Goal: Task Accomplishment & Management: Use online tool/utility

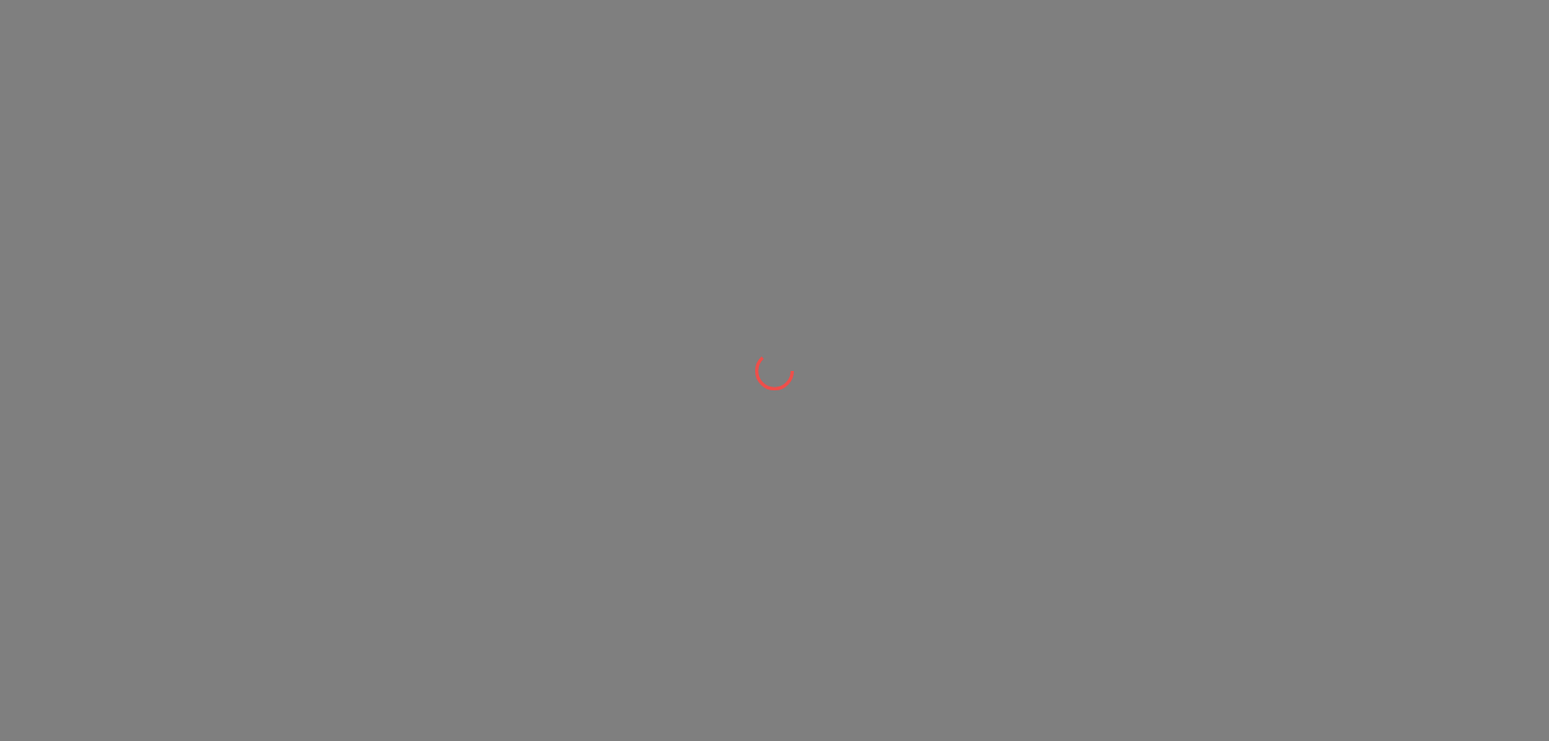
click at [636, 256] on div at bounding box center [774, 370] width 1549 height 741
click at [501, 79] on div at bounding box center [774, 370] width 1549 height 741
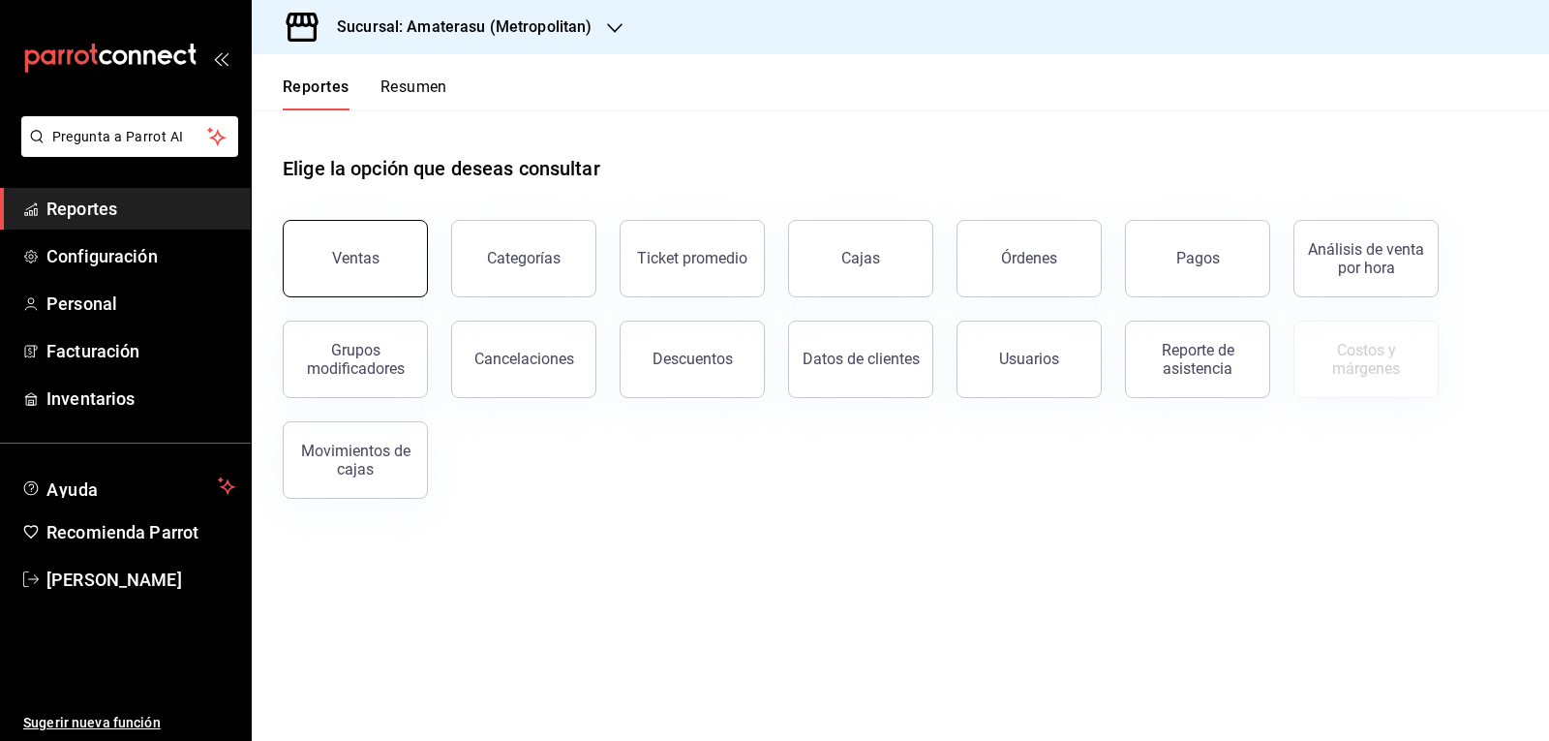
click at [352, 258] on div "Ventas" at bounding box center [355, 258] width 47 height 18
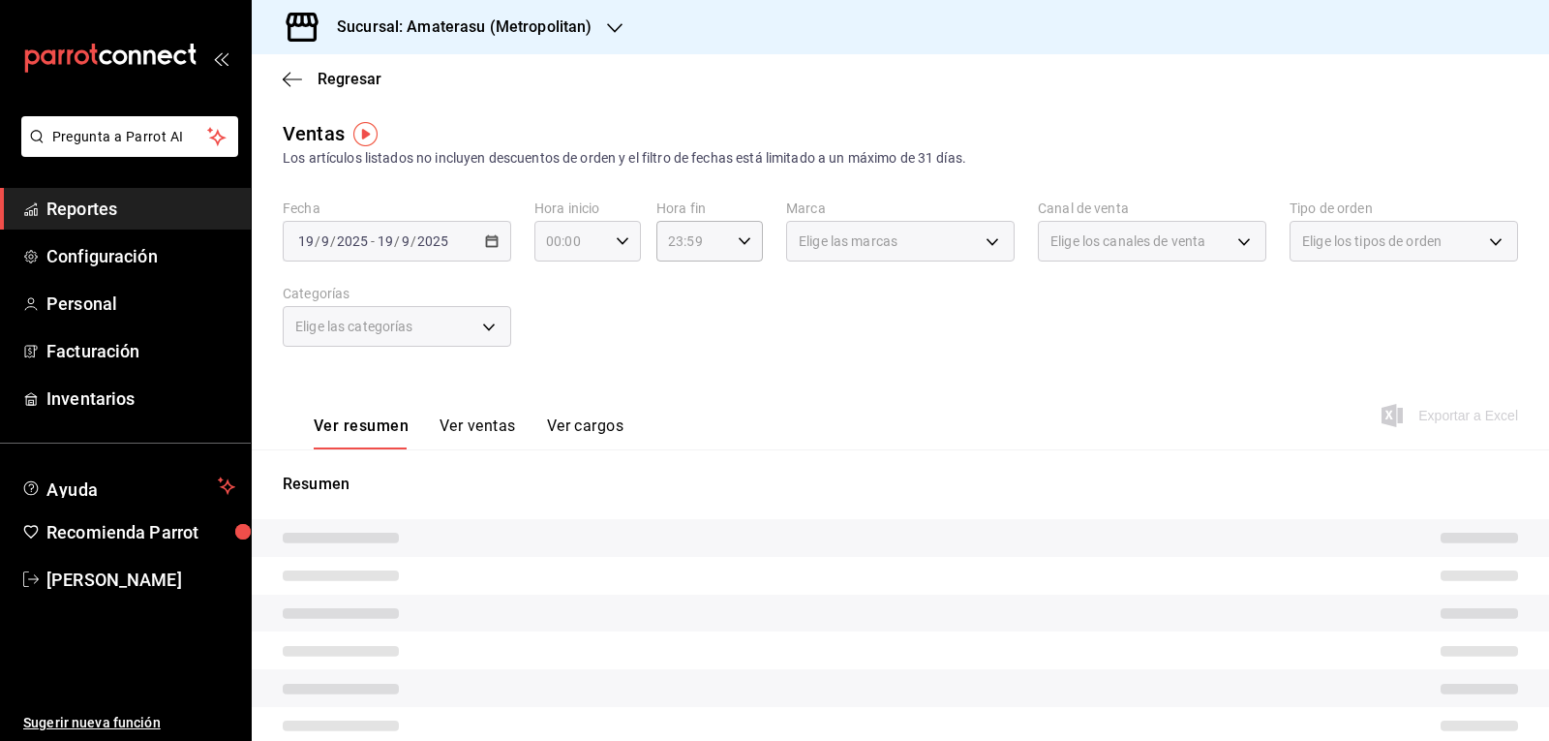
click at [616, 251] on div "00:00 Hora inicio" at bounding box center [587, 241] width 106 height 41
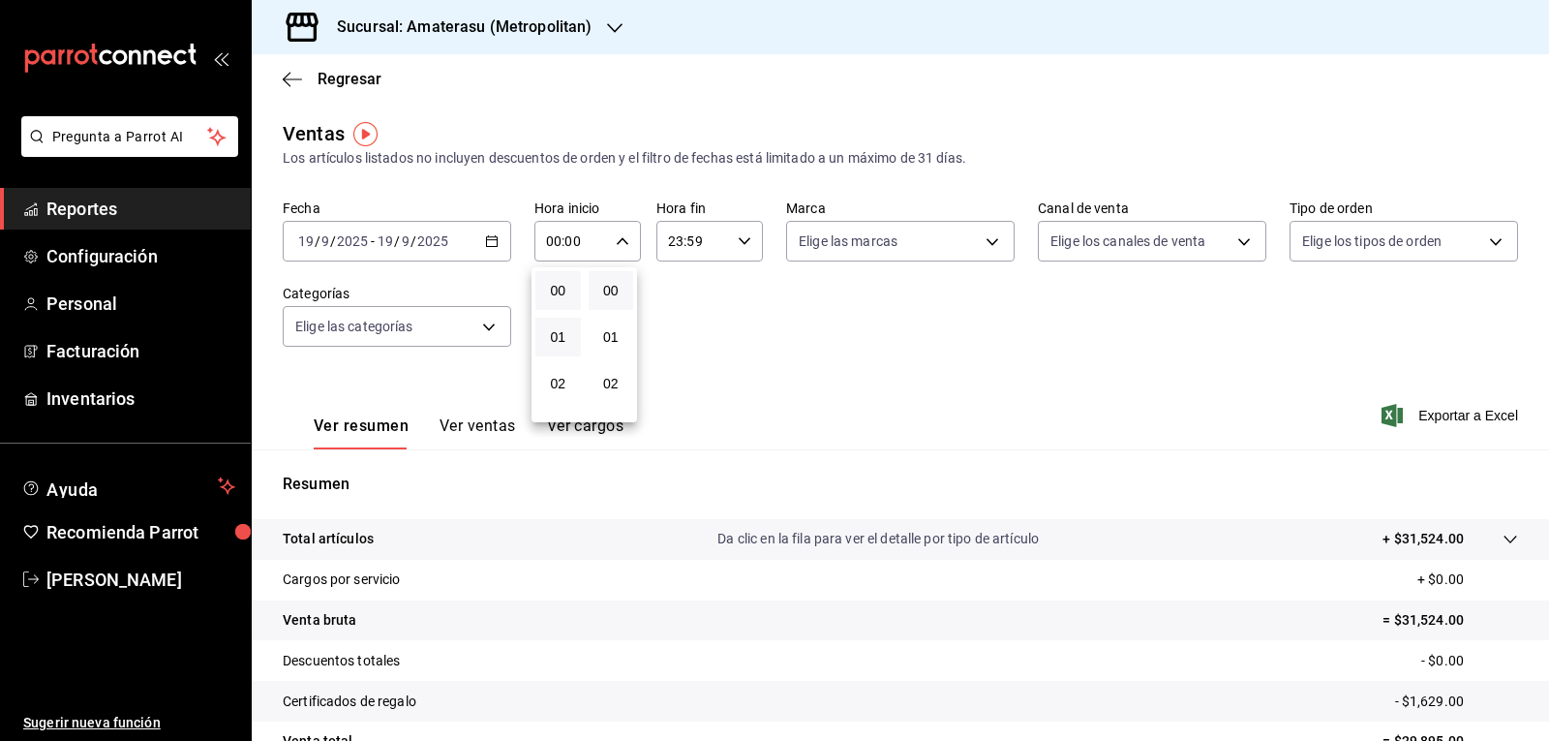
scroll to position [194, 0]
click at [563, 340] on button "05" at bounding box center [558, 329] width 46 height 39
type input "05:00"
click at [855, 294] on div at bounding box center [774, 370] width 1549 height 741
click at [887, 247] on body "Pregunta a Parrot AI Reportes Configuración Personal Facturación Inventarios Ay…" at bounding box center [774, 370] width 1549 height 741
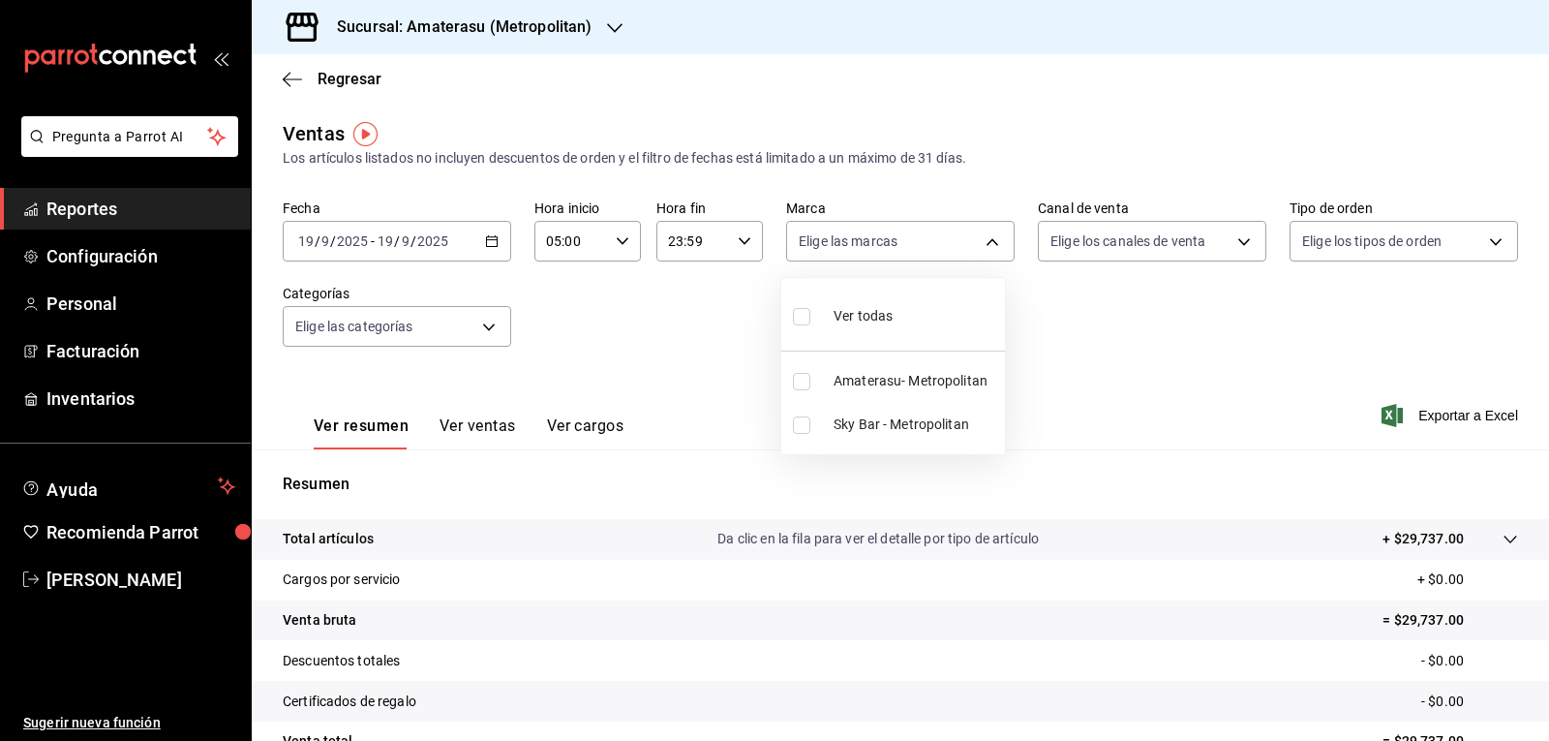
click at [811, 384] on label at bounding box center [805, 381] width 25 height 17
click at [810, 384] on input "checkbox" at bounding box center [801, 381] width 17 height 17
checkbox input "false"
click at [798, 379] on input "checkbox" at bounding box center [801, 381] width 17 height 17
checkbox input "true"
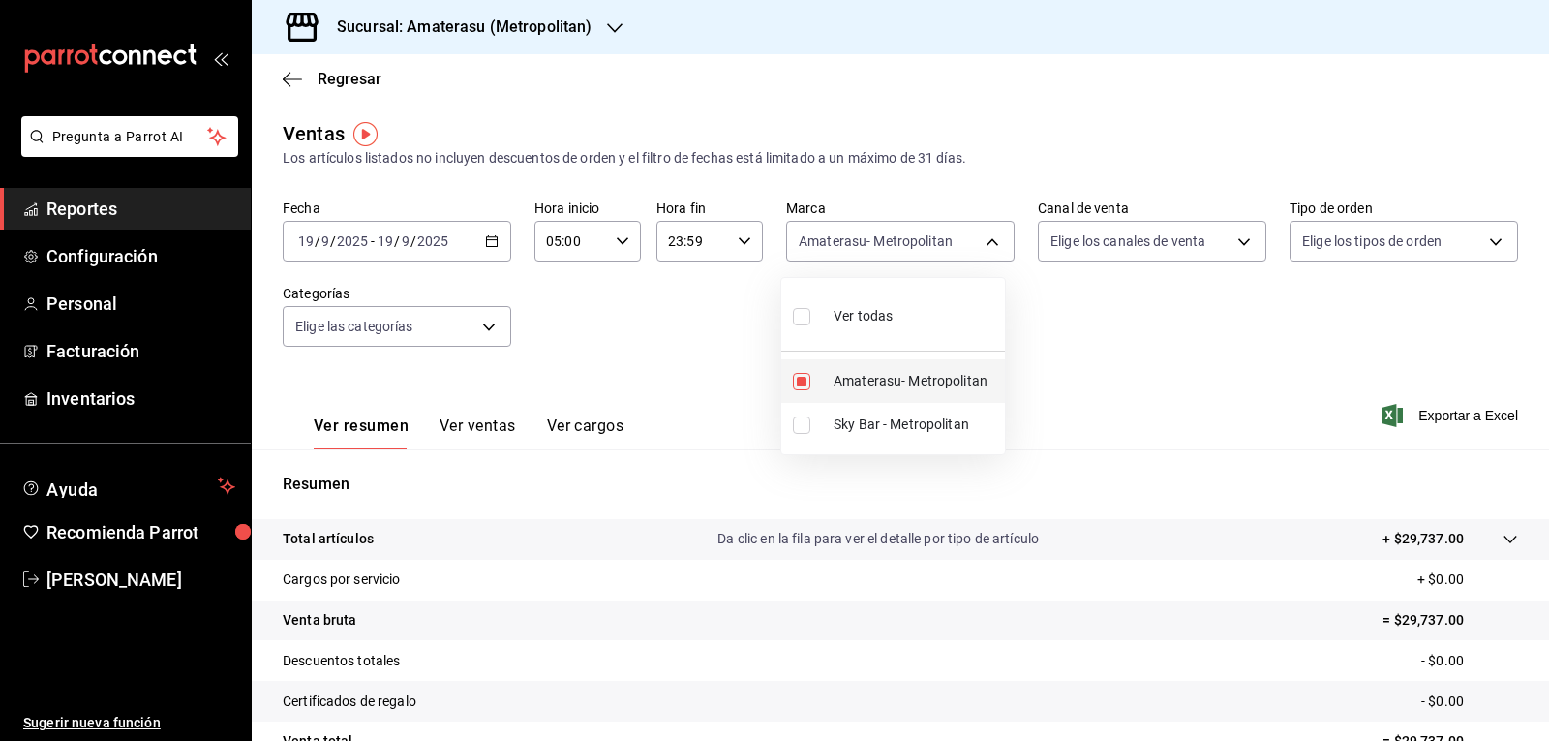
type input "e4cd7fcb-d45b-43ae-a99f-ad4ccfcd9032"
click at [1066, 319] on div at bounding box center [774, 370] width 1549 height 741
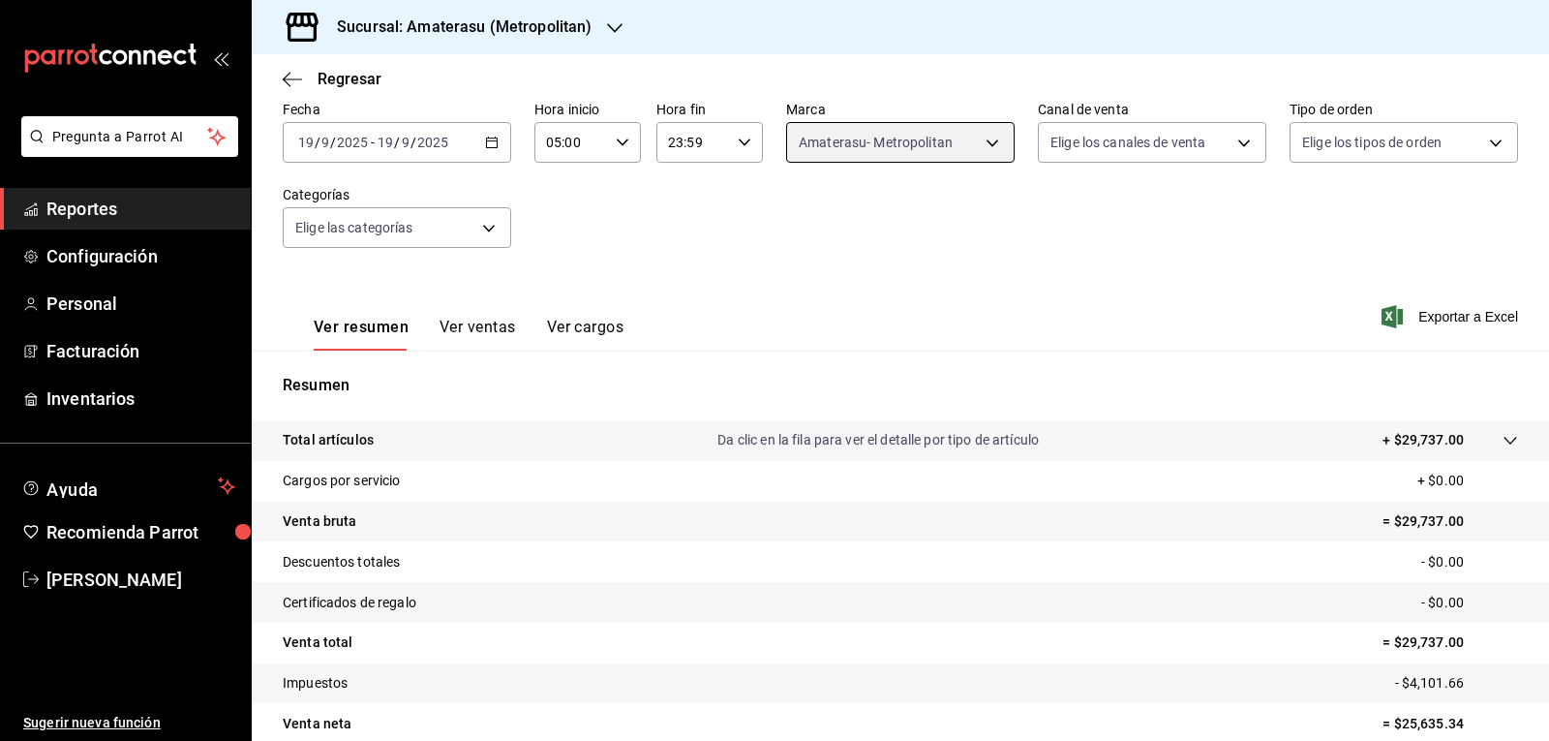
scroll to position [187, 0]
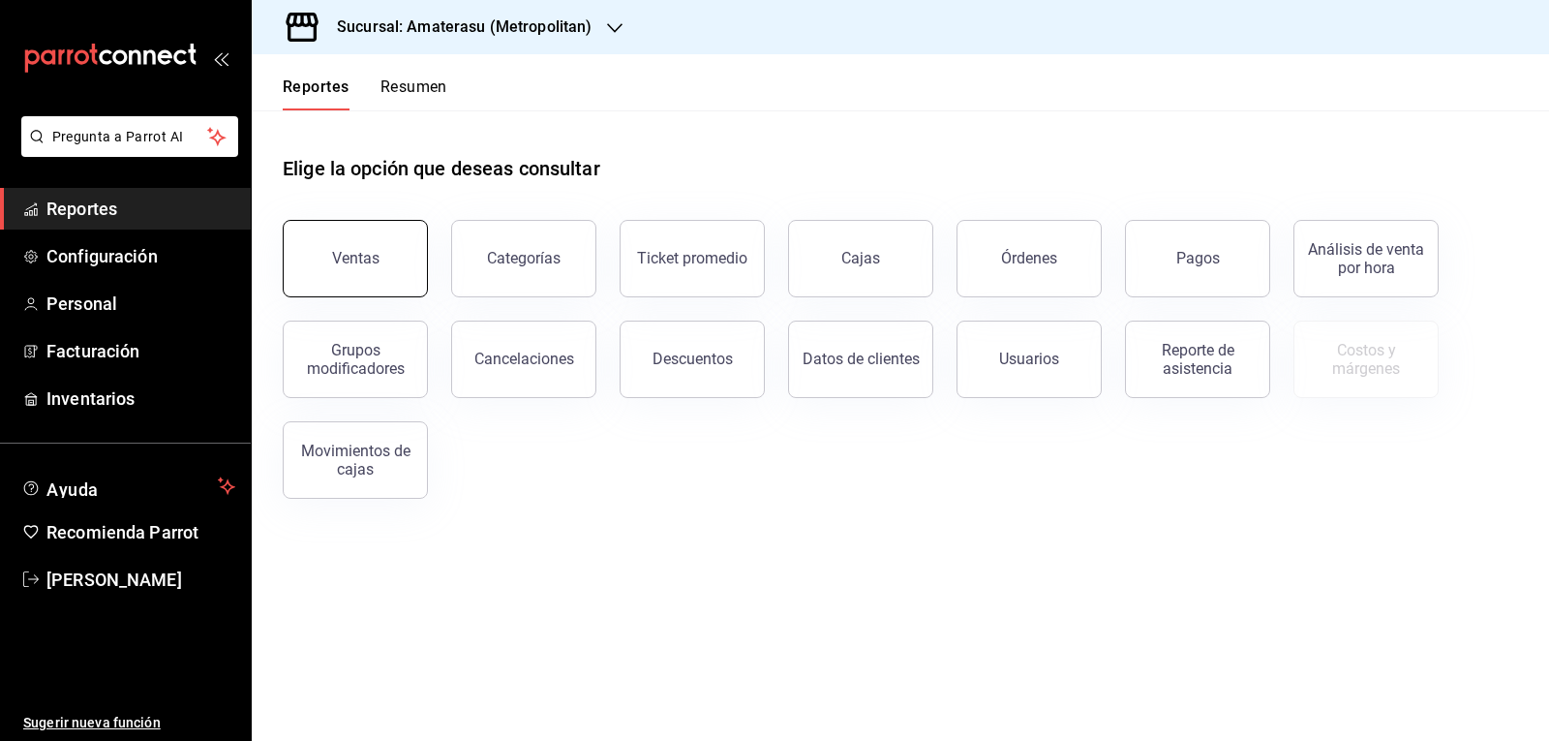
click at [388, 242] on button "Ventas" at bounding box center [355, 258] width 145 height 77
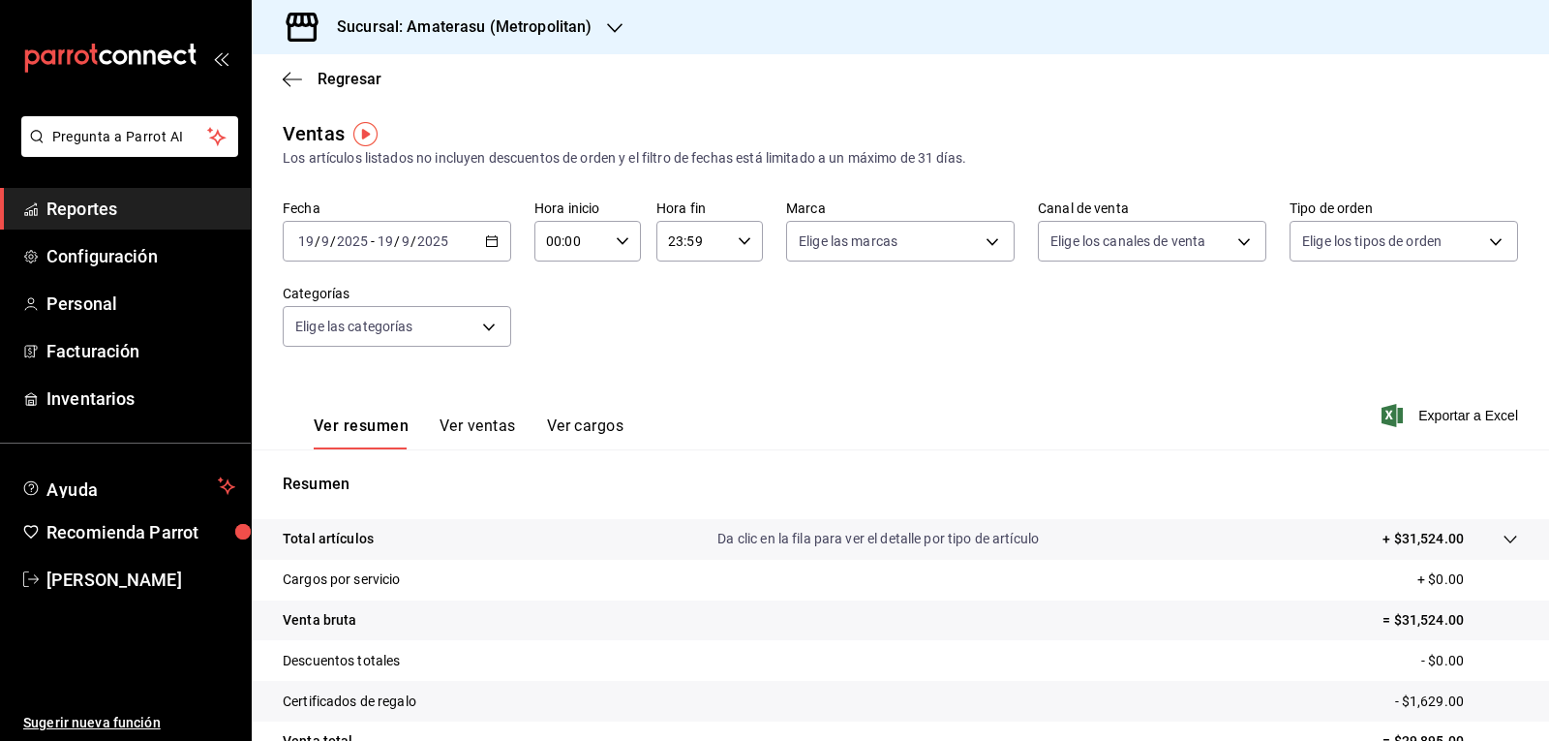
click at [617, 241] on \(Stroke\) "button" at bounding box center [623, 240] width 12 height 7
click at [564, 330] on span "05" at bounding box center [558, 328] width 22 height 15
type input "05:00"
click at [979, 254] on div at bounding box center [774, 370] width 1549 height 741
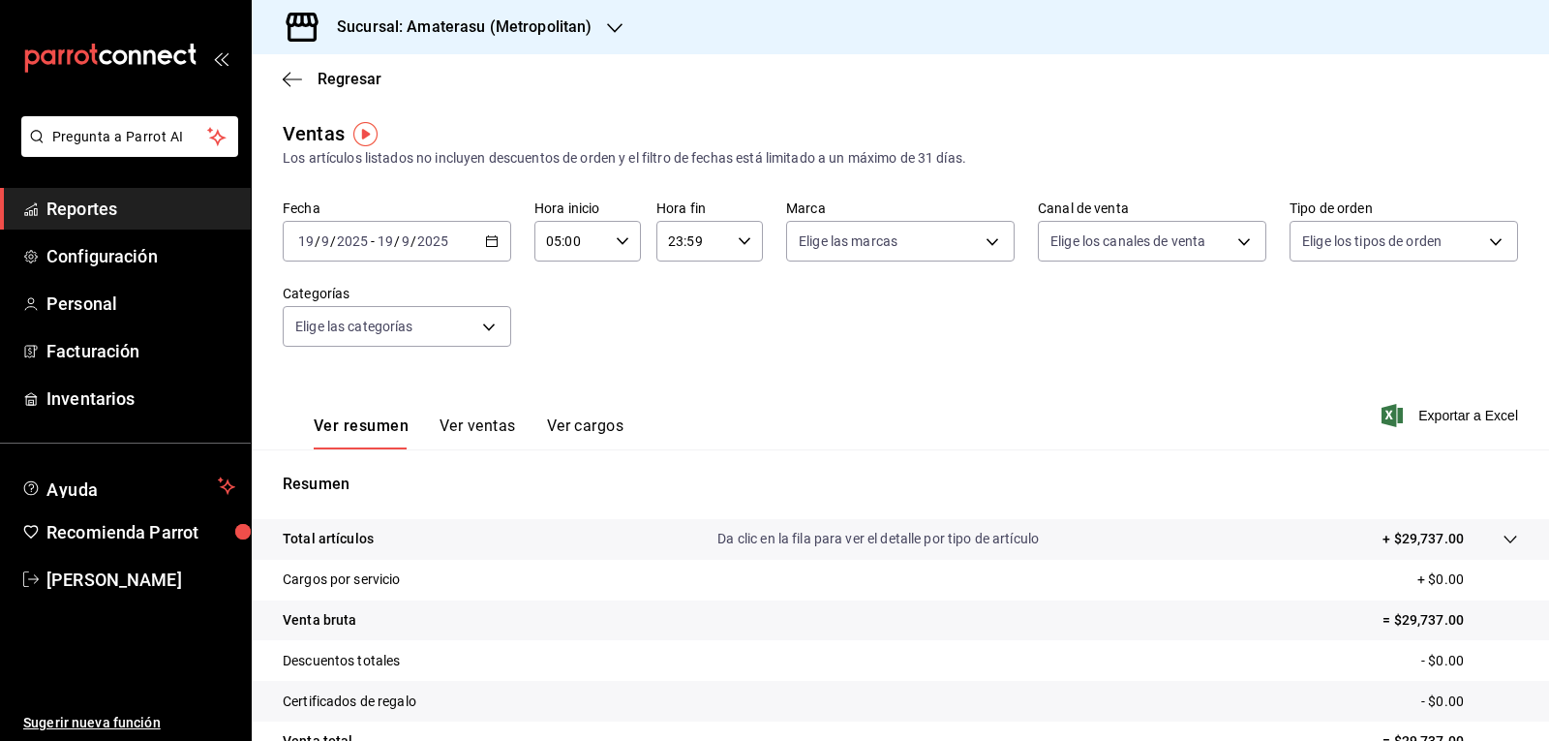
click at [981, 250] on body "Pregunta a Parrot AI Reportes Configuración Personal Facturación Inventarios Ay…" at bounding box center [774, 370] width 1549 height 741
click at [811, 423] on label at bounding box center [805, 424] width 25 height 17
click at [810, 423] on input "checkbox" at bounding box center [801, 424] width 17 height 17
checkbox input "false"
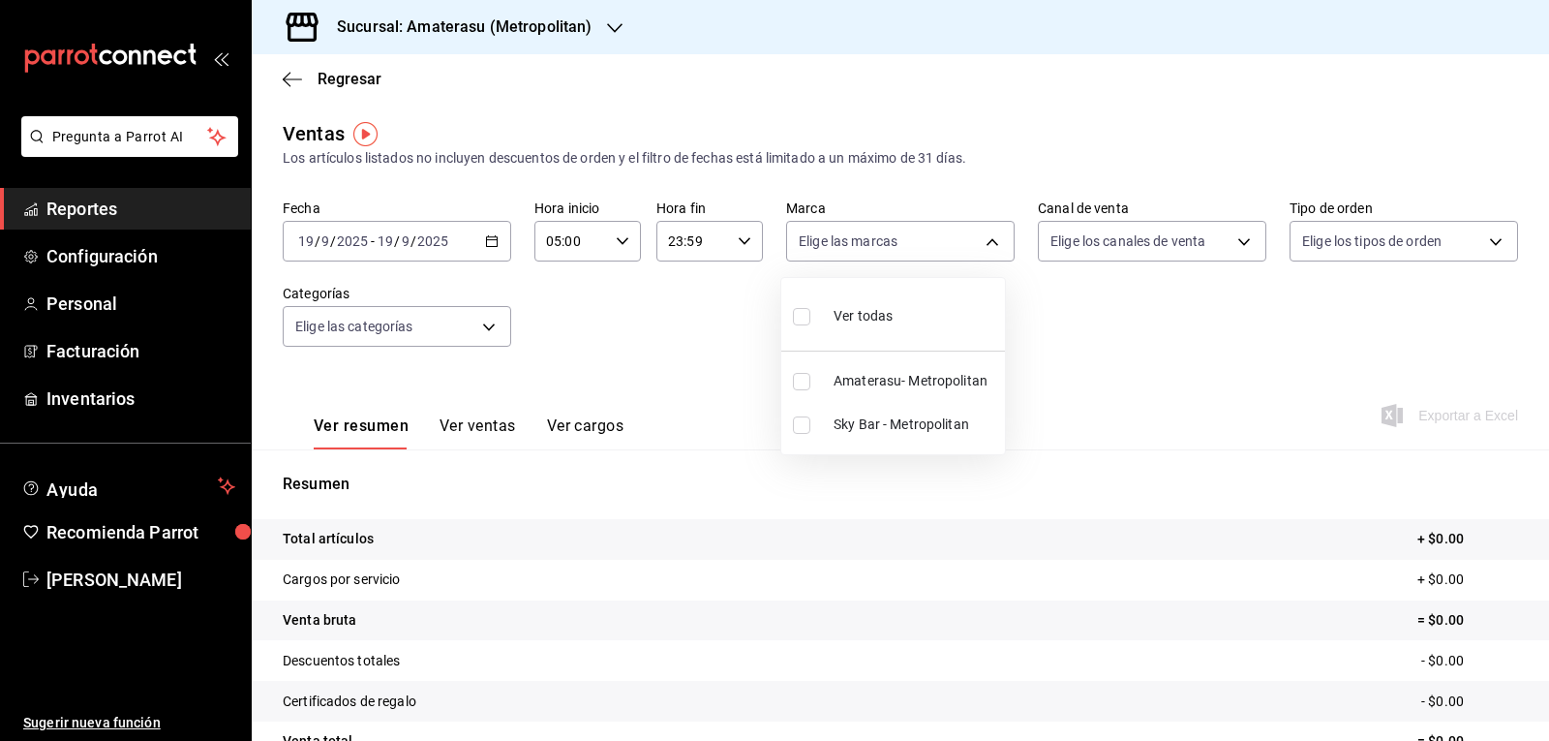
click at [801, 425] on input "checkbox" at bounding box center [801, 424] width 17 height 17
checkbox input "true"
type input "f3afaab8-8c3d-4e49-a299-af9bdf6027b2"
click at [744, 445] on div at bounding box center [774, 370] width 1549 height 741
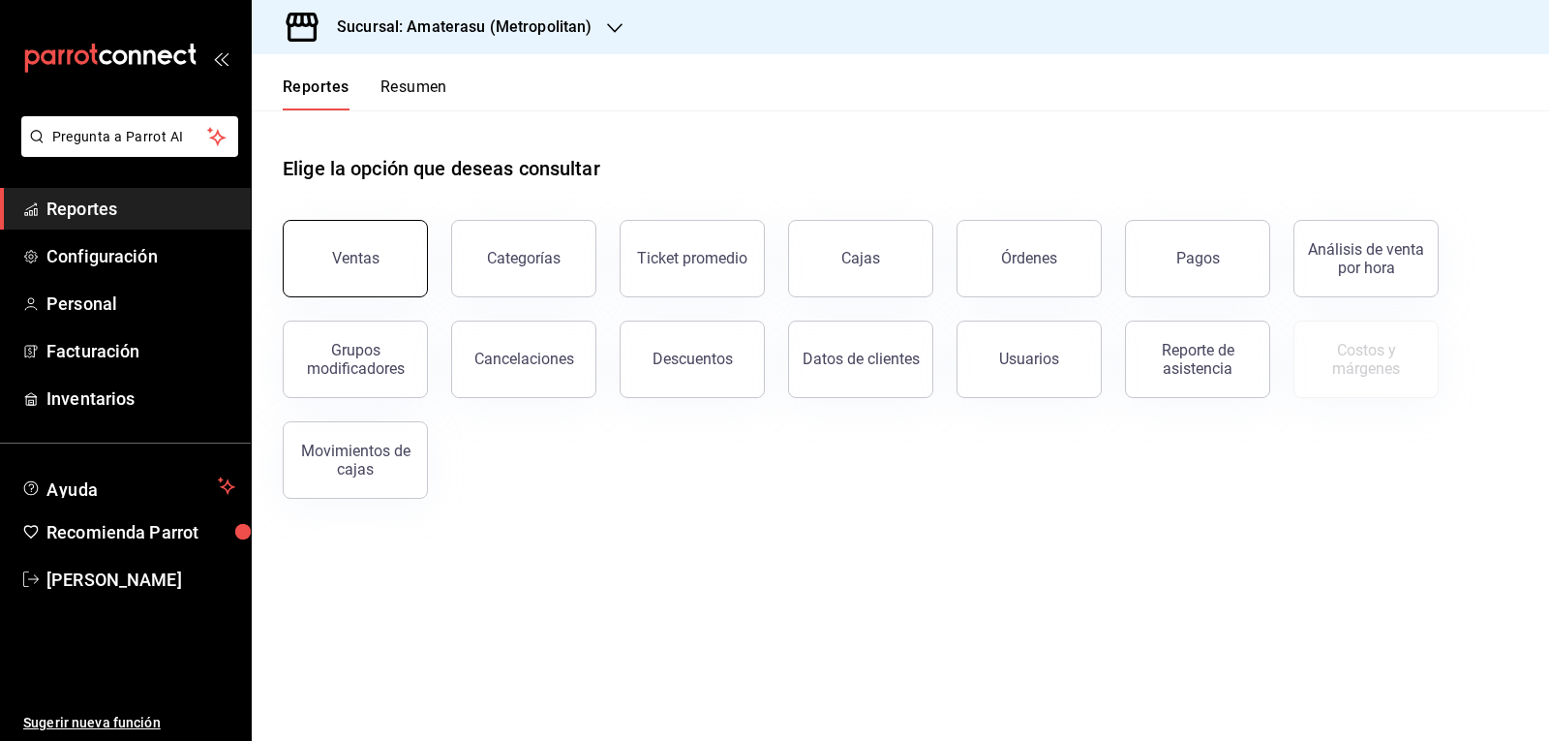
click at [330, 272] on button "Ventas" at bounding box center [355, 258] width 145 height 77
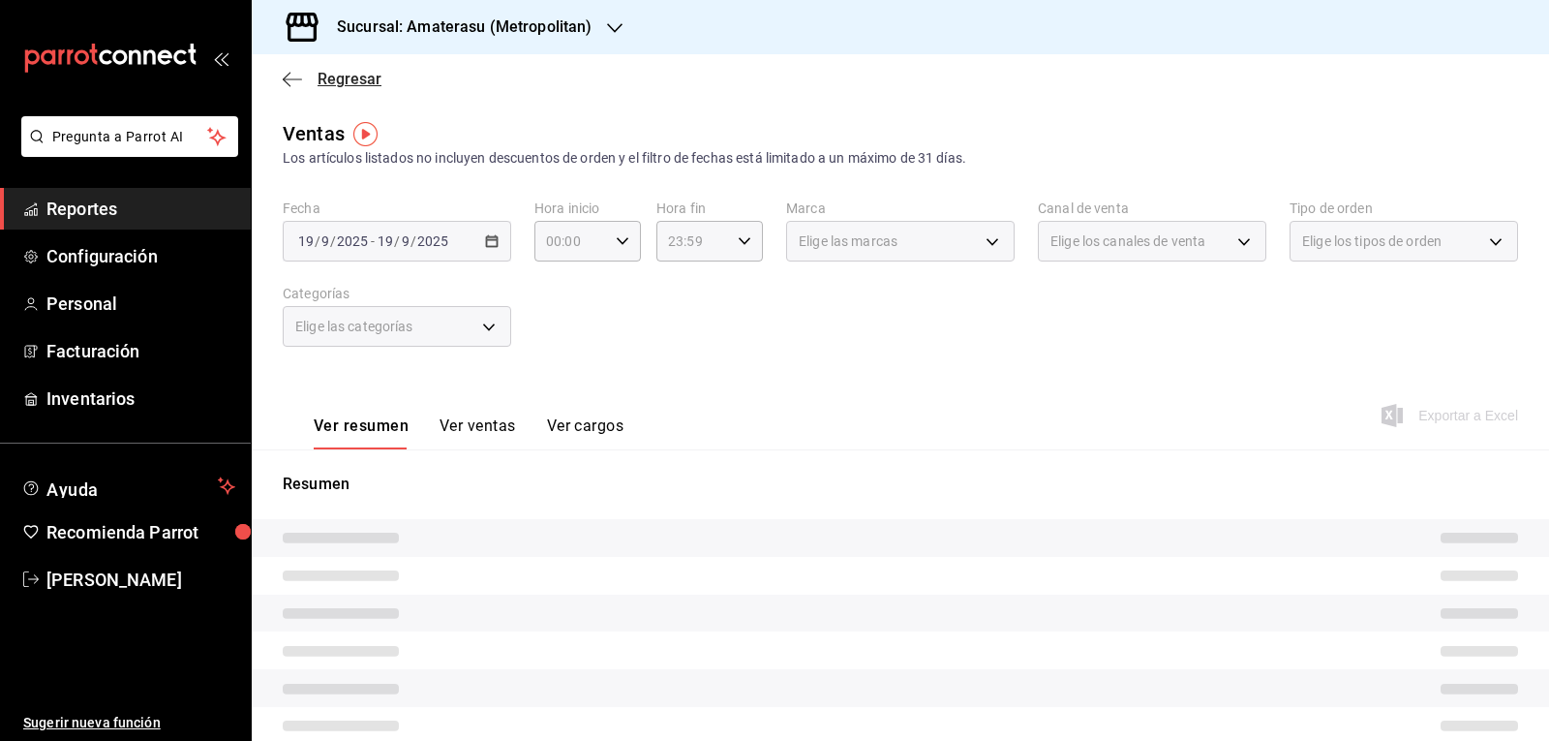
click at [283, 80] on icon "button" at bounding box center [292, 79] width 19 height 17
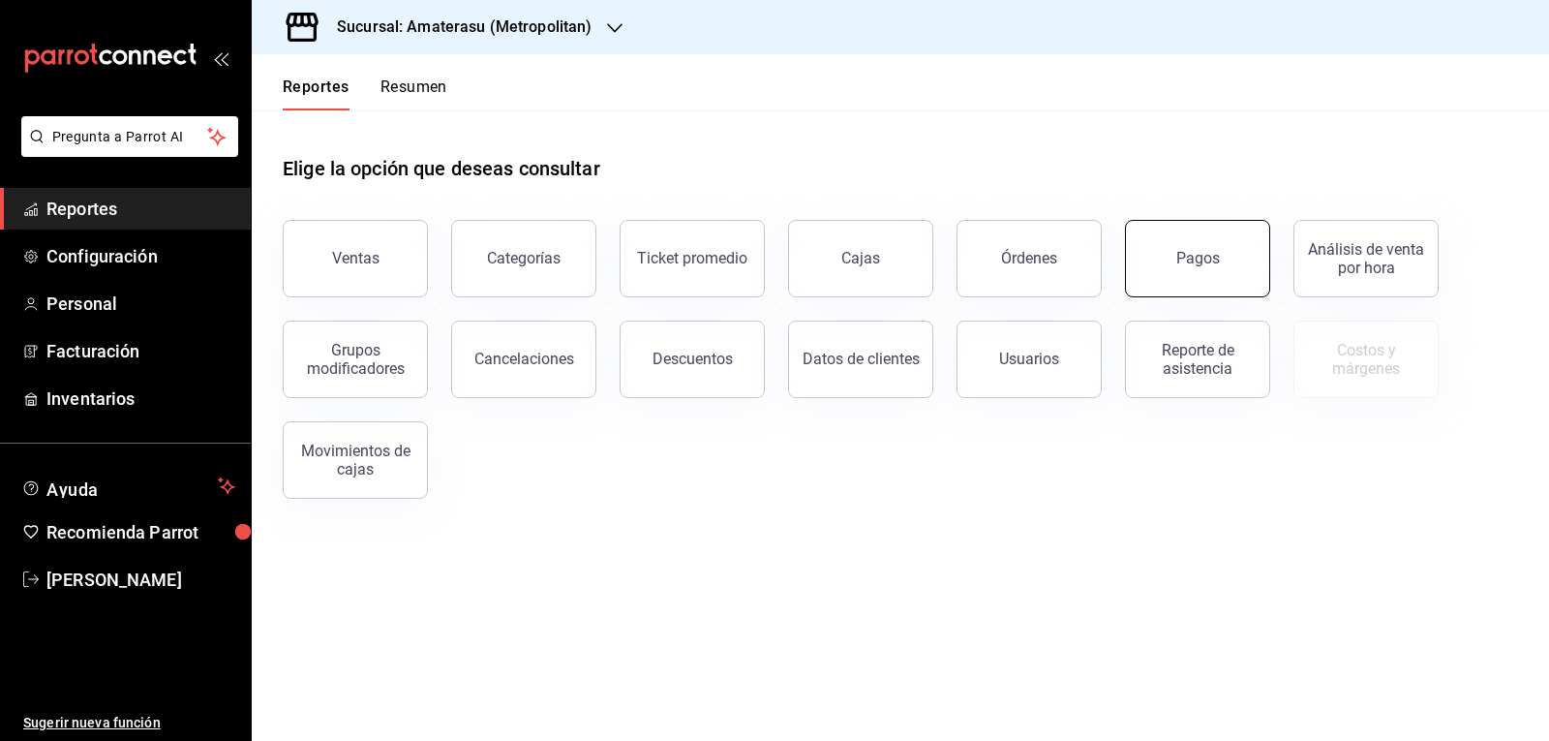
click at [1204, 267] on button "Pagos" at bounding box center [1197, 258] width 145 height 77
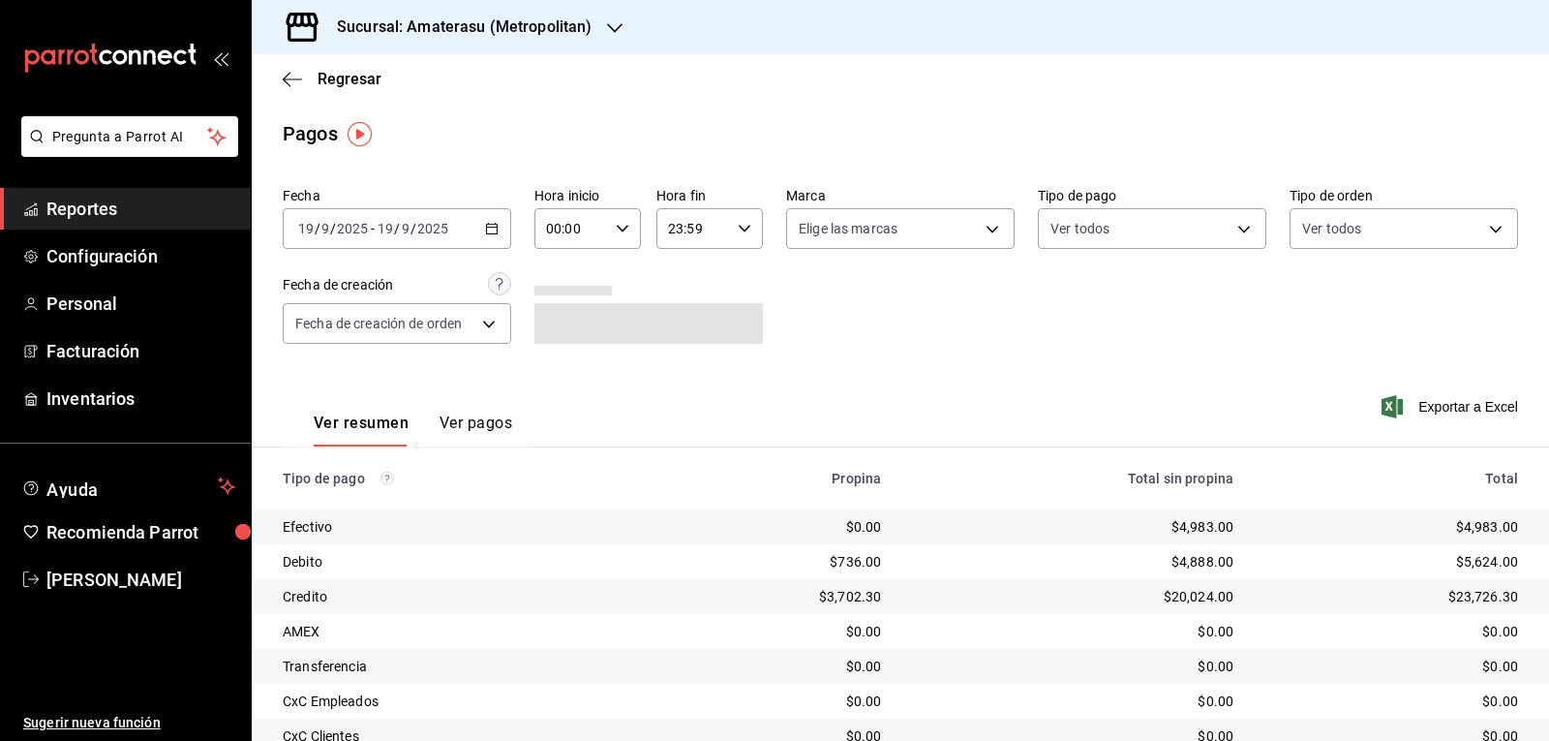
click at [624, 229] on icon "button" at bounding box center [623, 229] width 14 height 14
click at [564, 314] on span "05" at bounding box center [558, 316] width 22 height 15
type input "05:00"
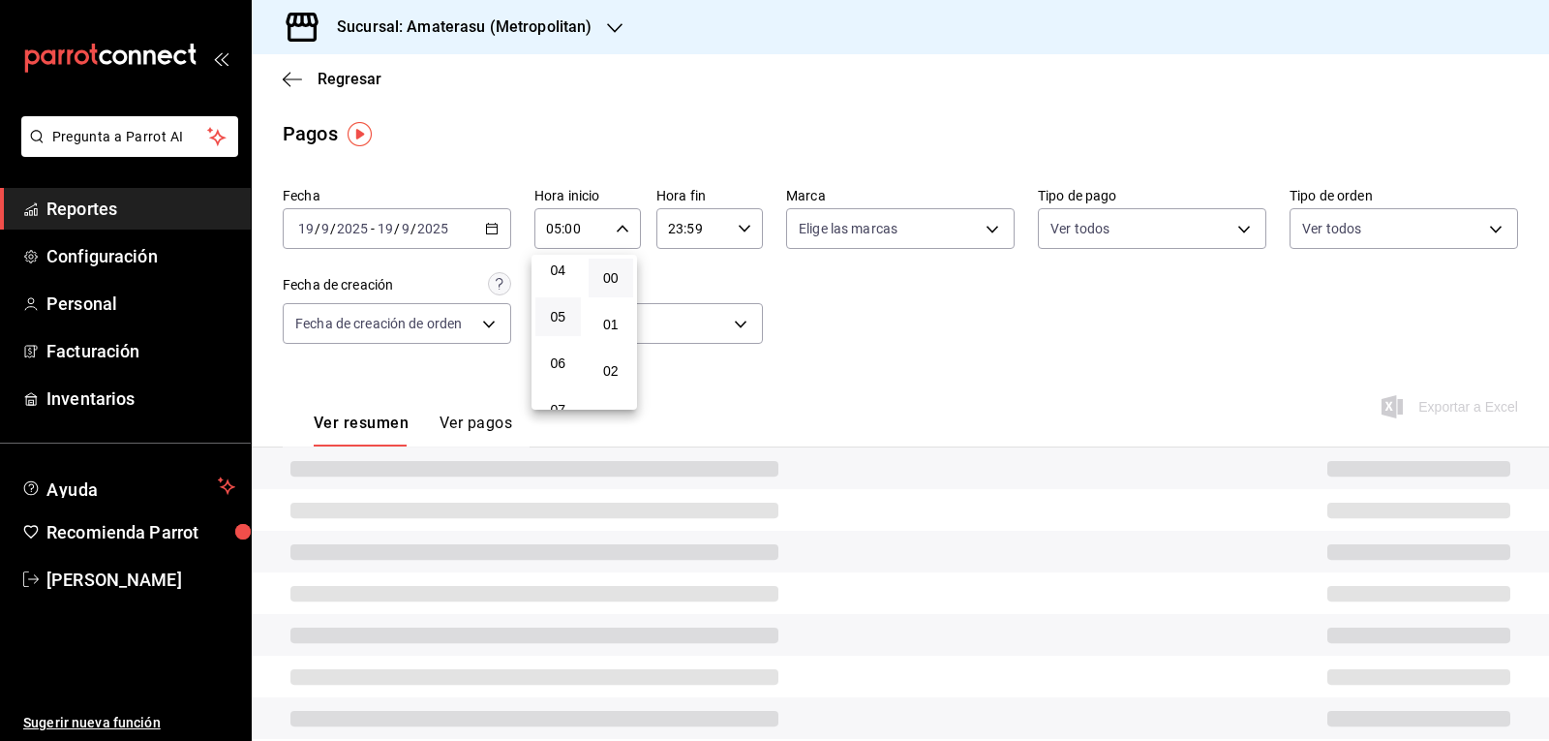
click at [891, 346] on div at bounding box center [774, 370] width 1549 height 741
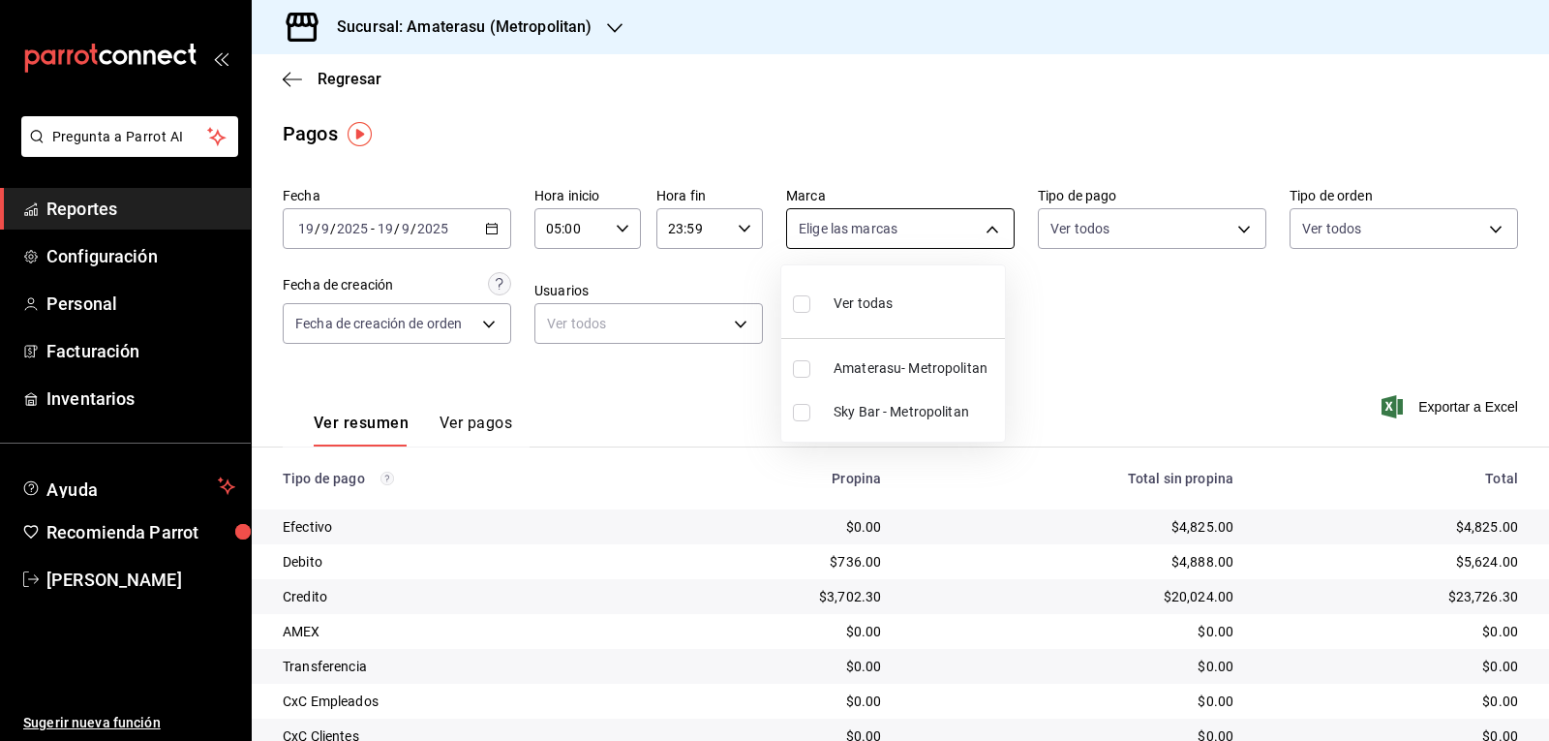
click at [865, 236] on body "Pregunta a Parrot AI Reportes Configuración Personal Facturación Inventarios Ay…" at bounding box center [774, 370] width 1549 height 741
click at [800, 306] on input "checkbox" at bounding box center [801, 303] width 17 height 17
checkbox input "true"
type input "e4cd7fcb-d45b-43ae-a99f-ad4ccfcd9032,f3afaab8-8c3d-4e49-a299-af9bdf6027b2"
checkbox input "true"
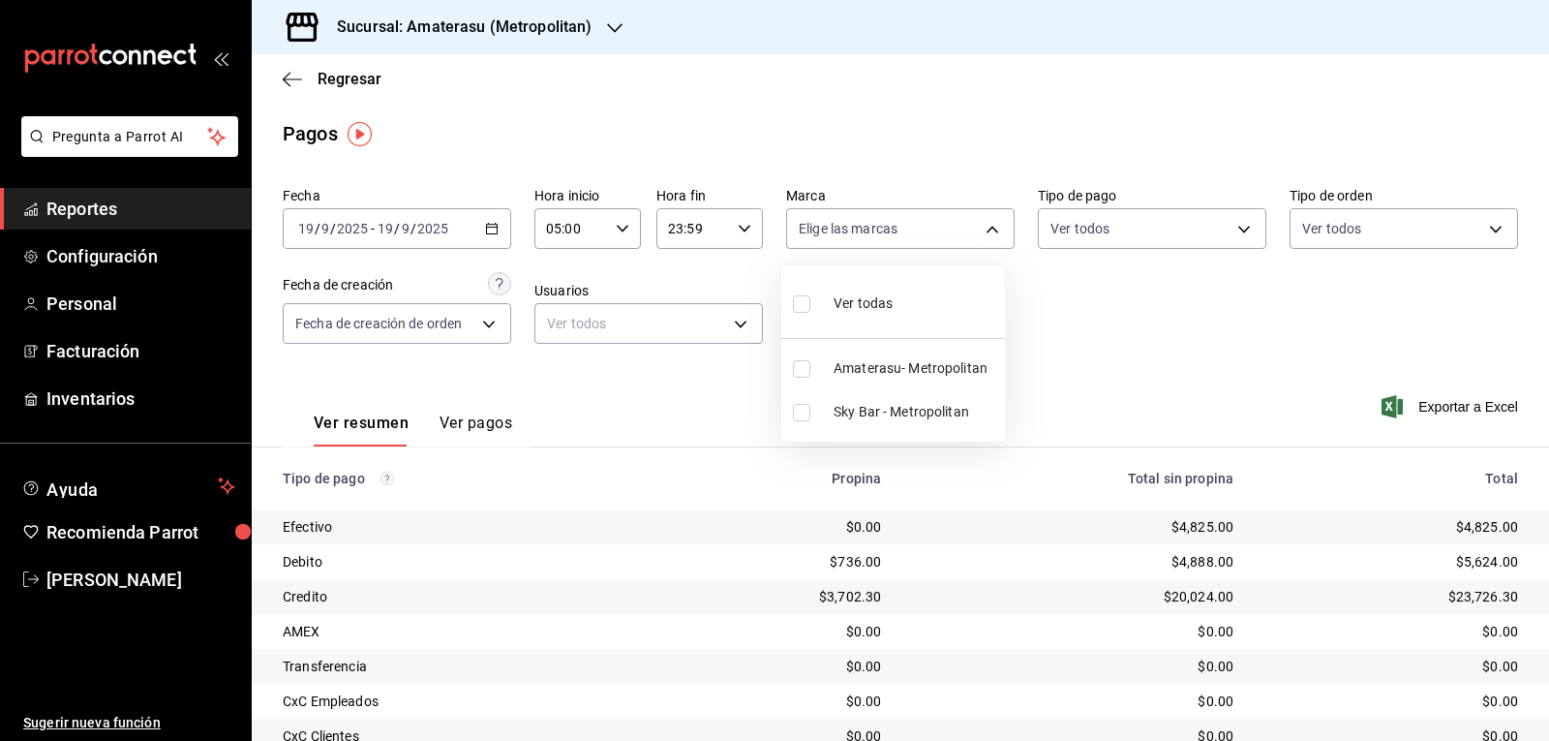
checkbox input "true"
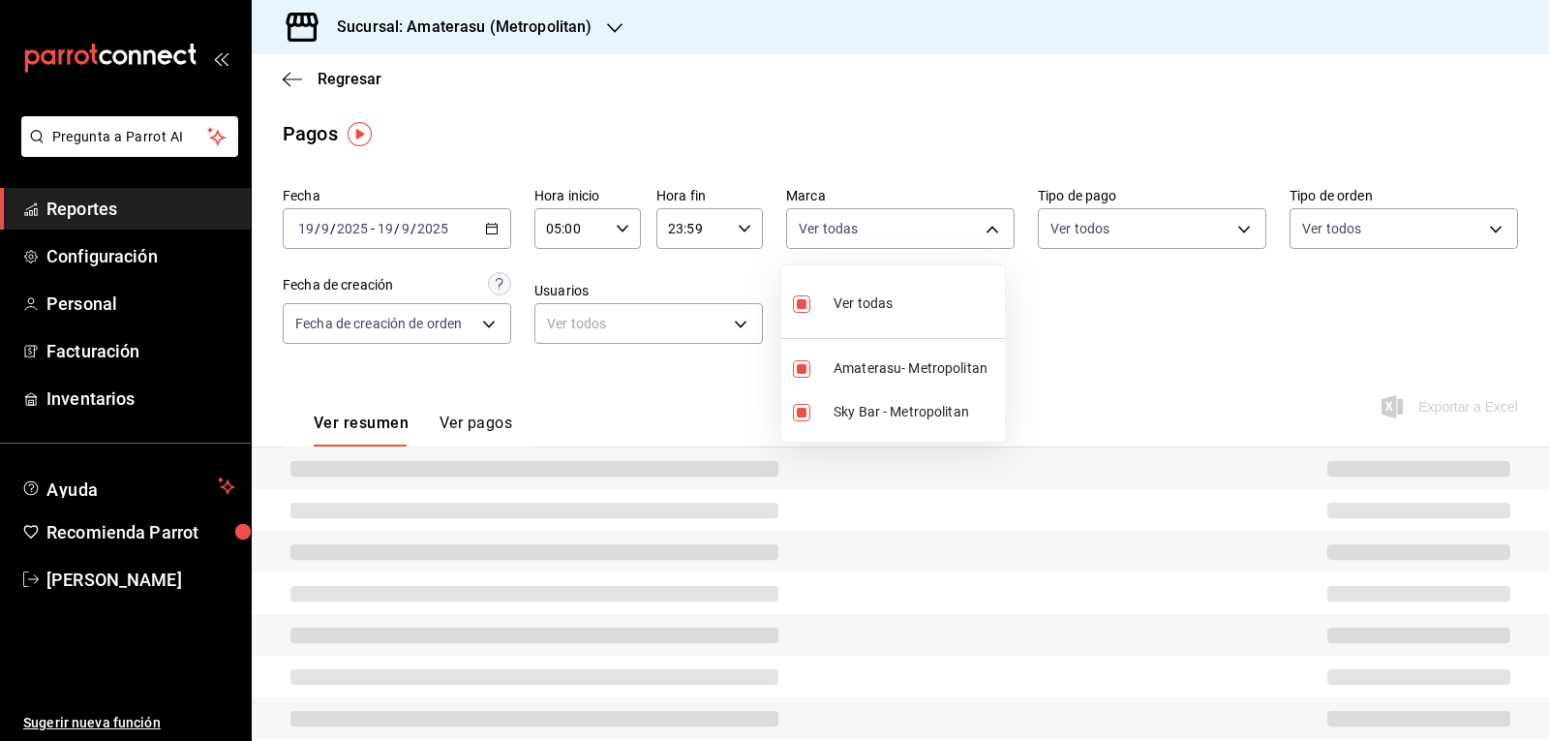
click at [1099, 346] on div at bounding box center [774, 370] width 1549 height 741
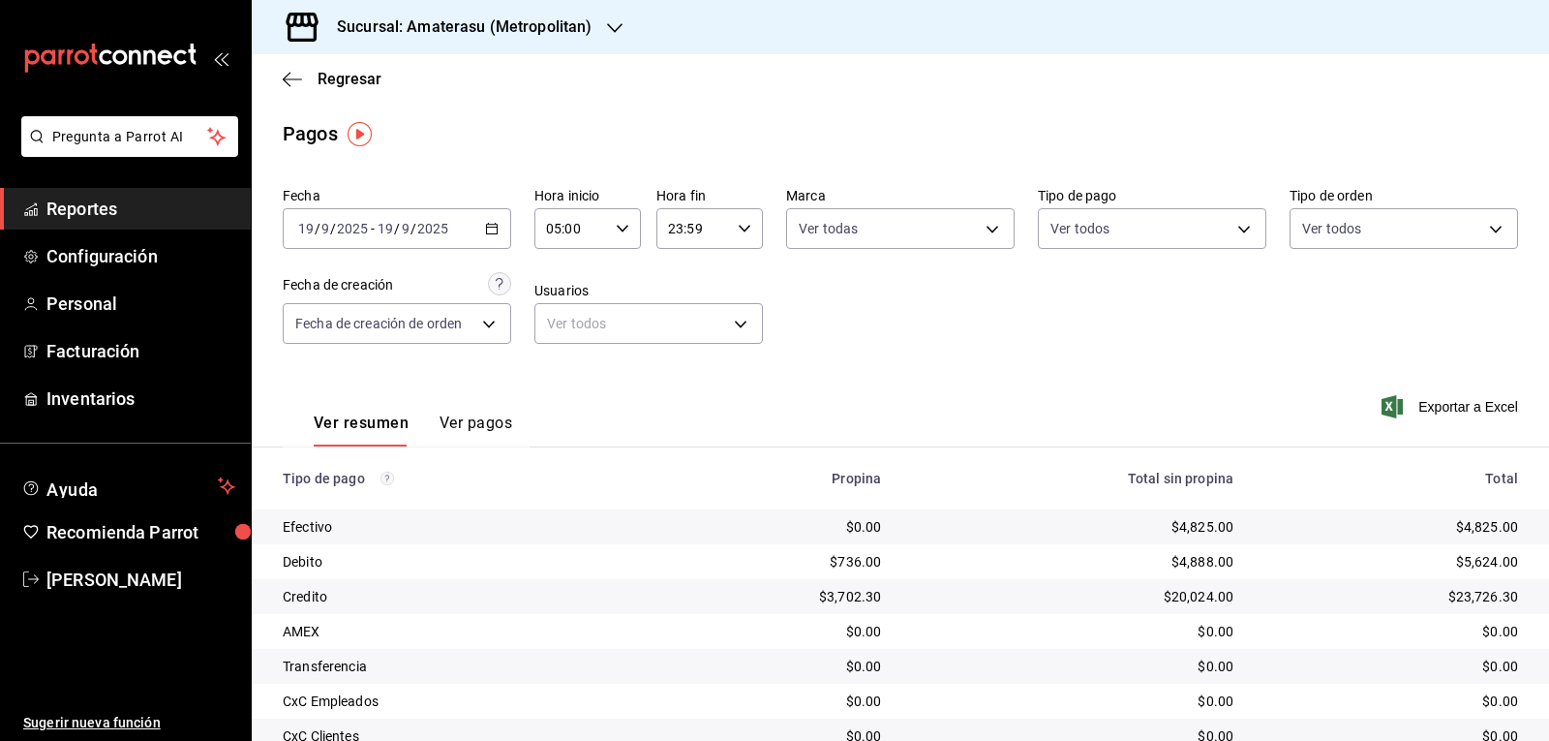
click at [866, 353] on div "Fecha 2025-09-19 19 / 9 / 2025 - 2025-09-19 19 / 9 / 2025 Hora inicio 05:00 Hor…" at bounding box center [900, 273] width 1235 height 188
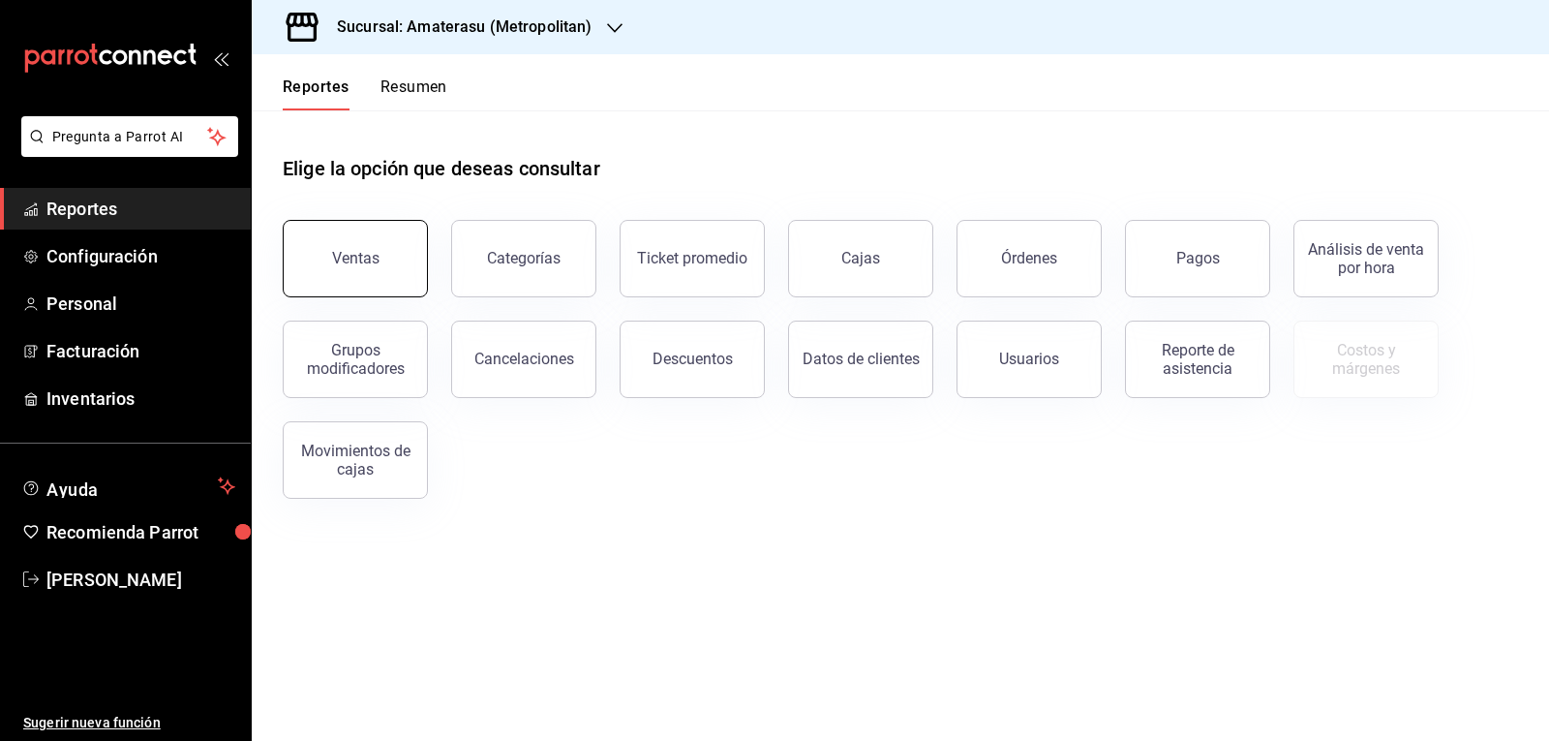
click at [366, 275] on button "Ventas" at bounding box center [355, 258] width 145 height 77
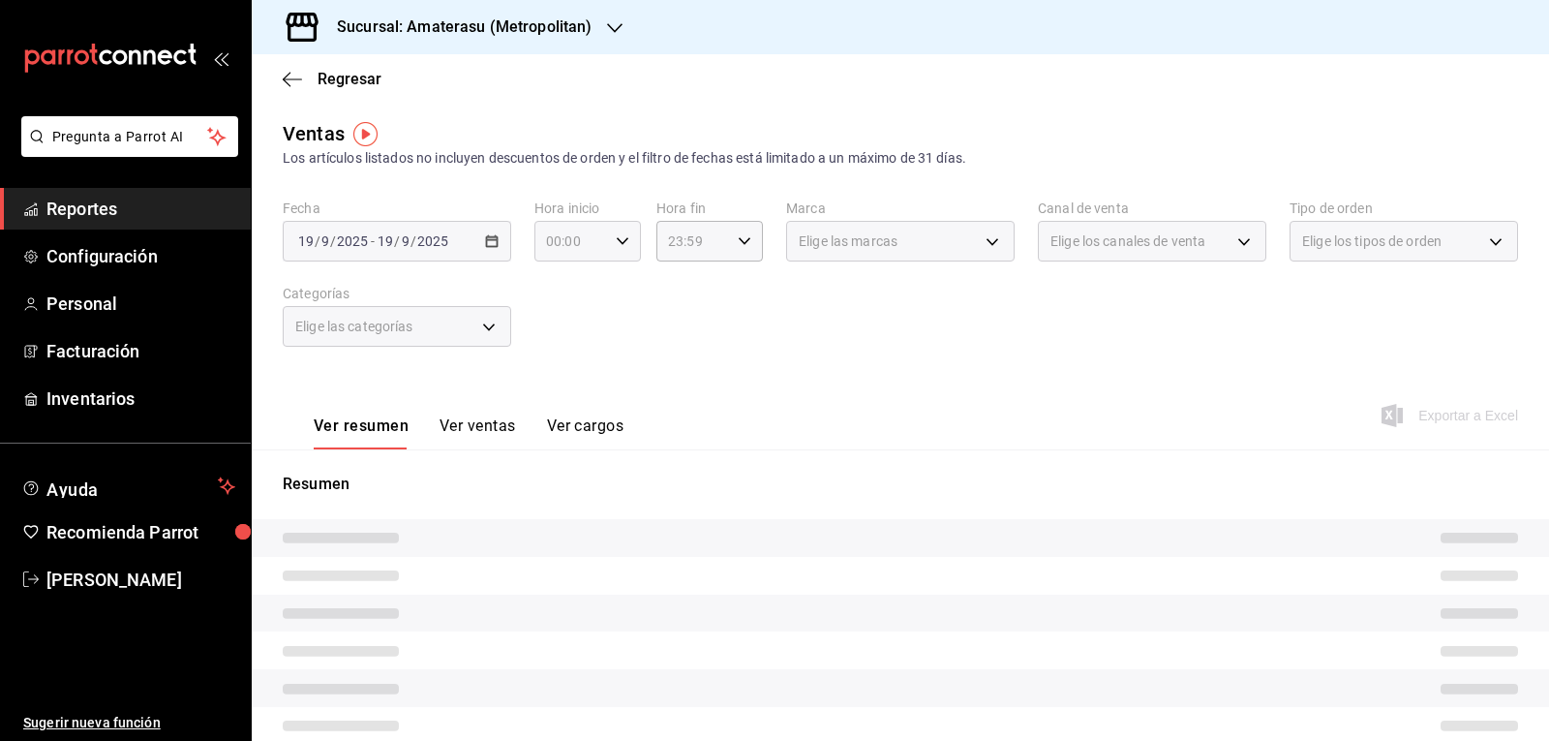
click at [623, 246] on icon "button" at bounding box center [623, 241] width 14 height 14
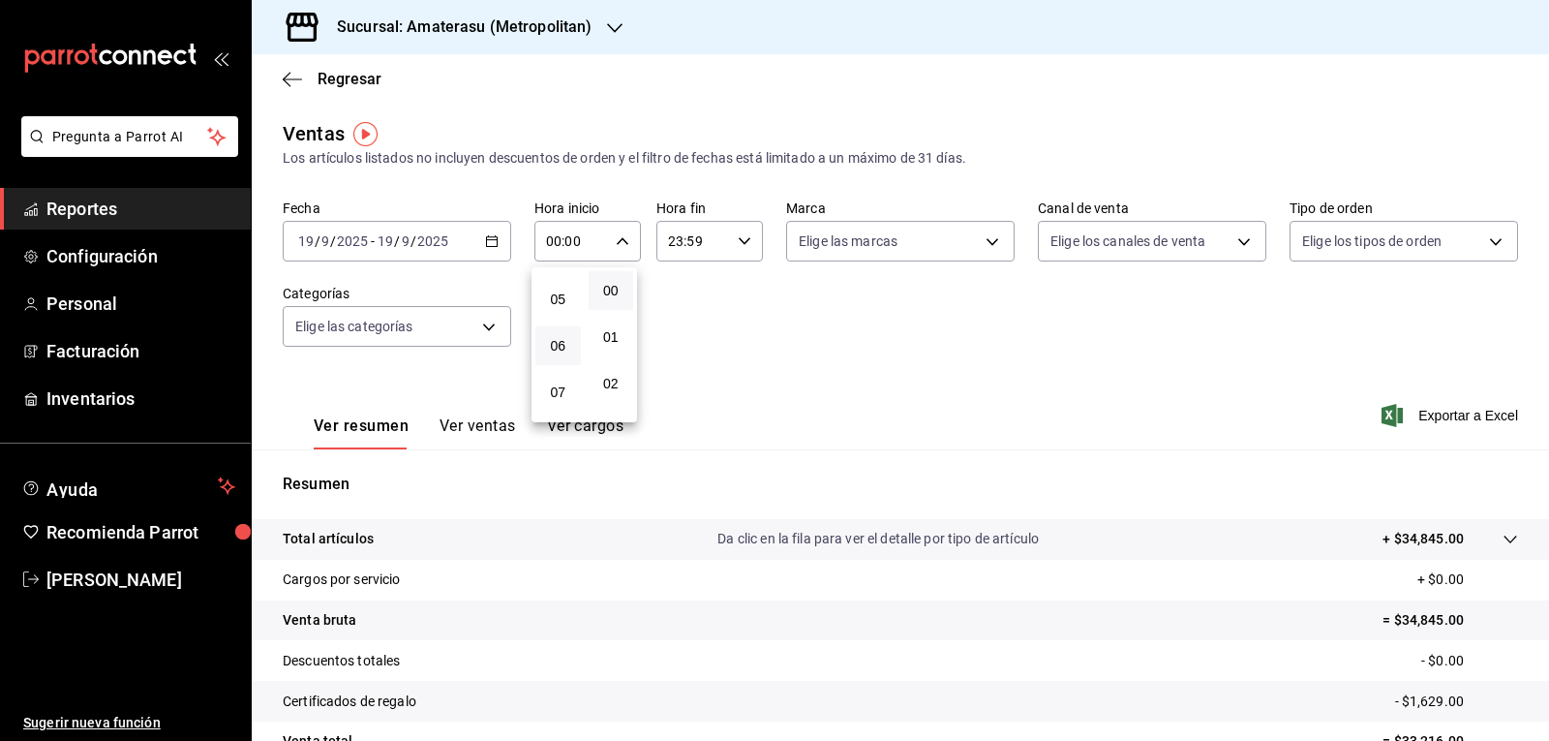
scroll to position [194, 0]
click at [556, 327] on span "05" at bounding box center [558, 328] width 22 height 15
type input "05:00"
click at [937, 278] on div at bounding box center [774, 370] width 1549 height 741
click at [980, 253] on body "Pregunta a Parrot AI Reportes Configuración Personal Facturación Inventarios Ay…" at bounding box center [774, 370] width 1549 height 741
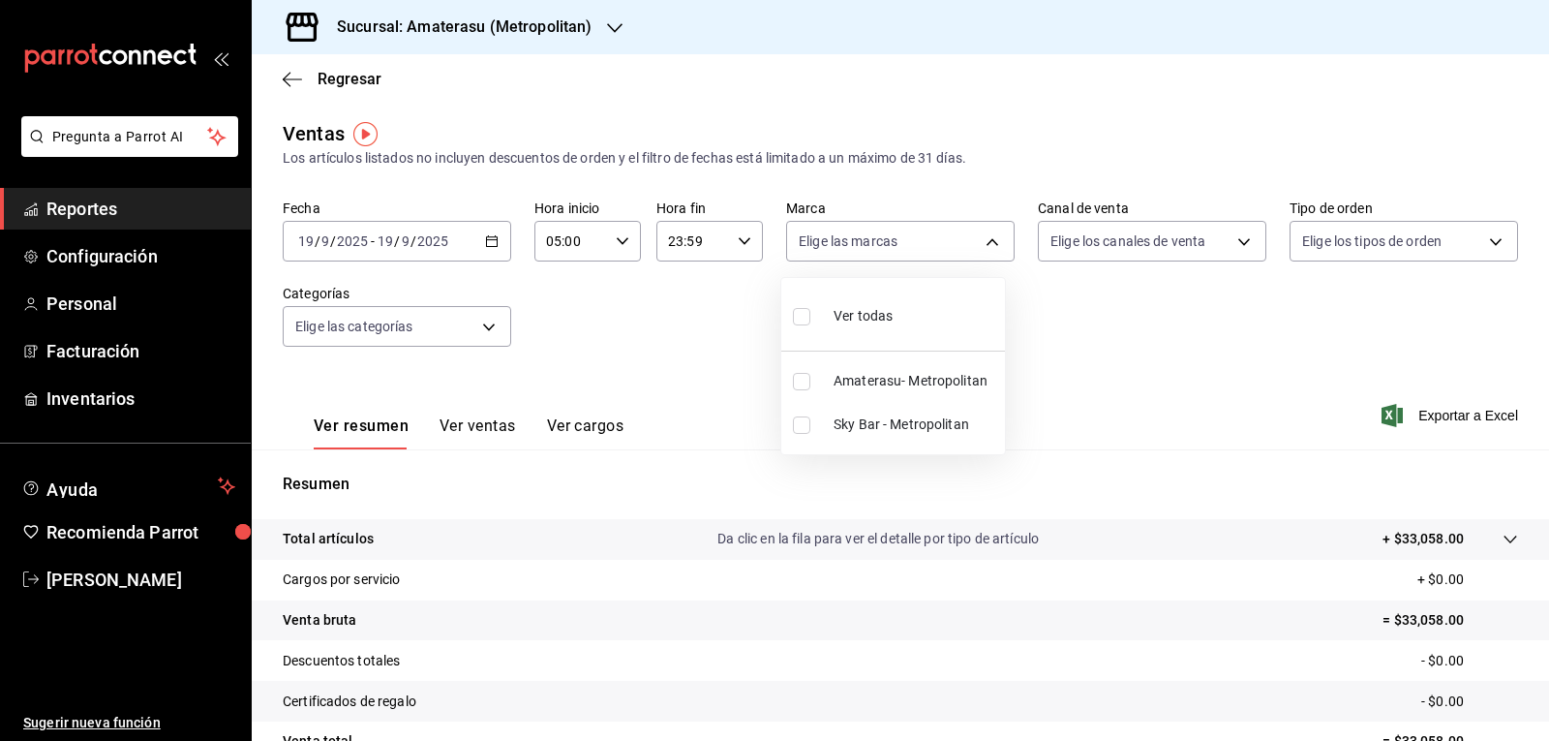
click at [805, 384] on input "checkbox" at bounding box center [801, 381] width 17 height 17
checkbox input "true"
type input "e4cd7fcb-d45b-43ae-a99f-ad4ccfcd9032"
click at [1094, 326] on div at bounding box center [774, 370] width 1549 height 741
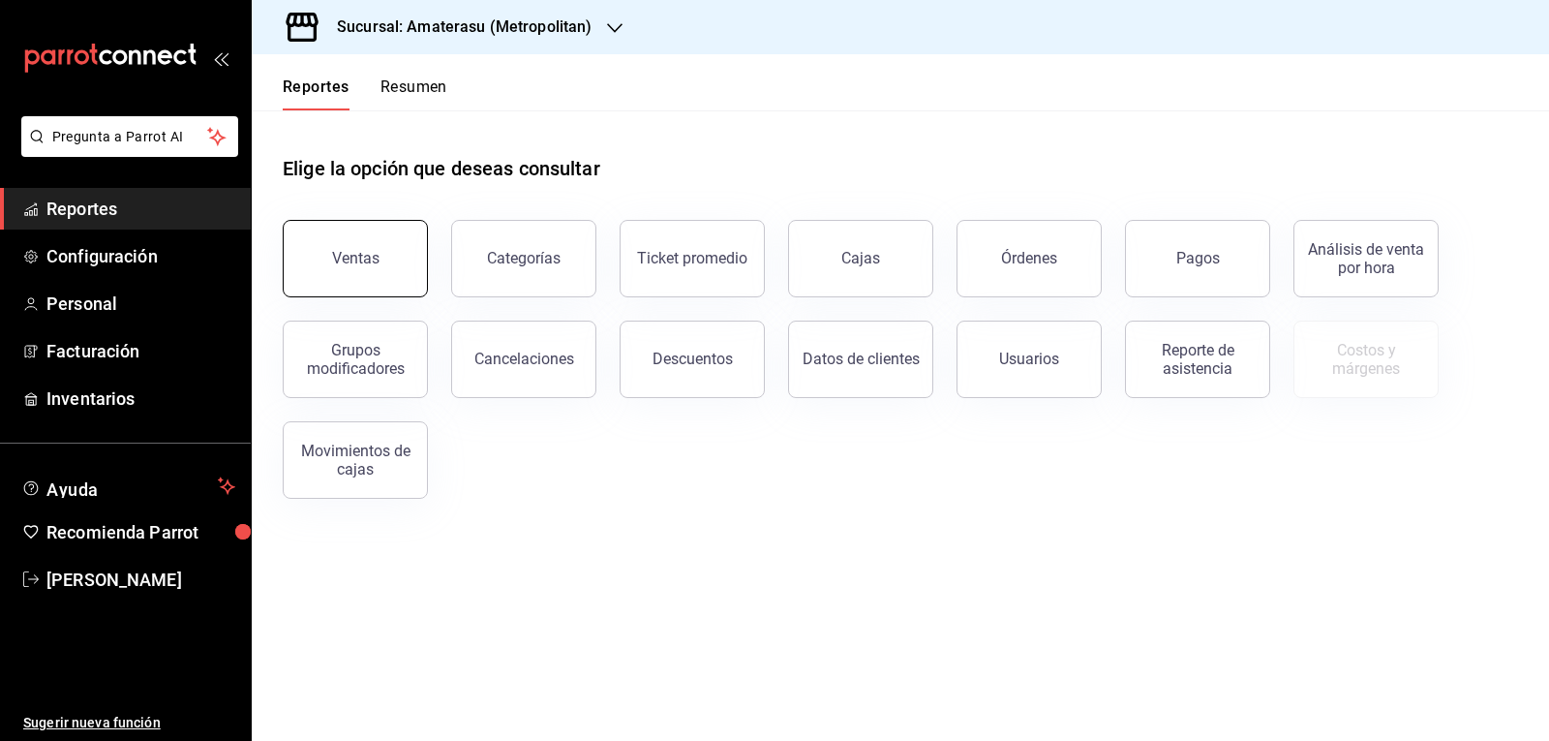
click at [305, 235] on button "Ventas" at bounding box center [355, 258] width 145 height 77
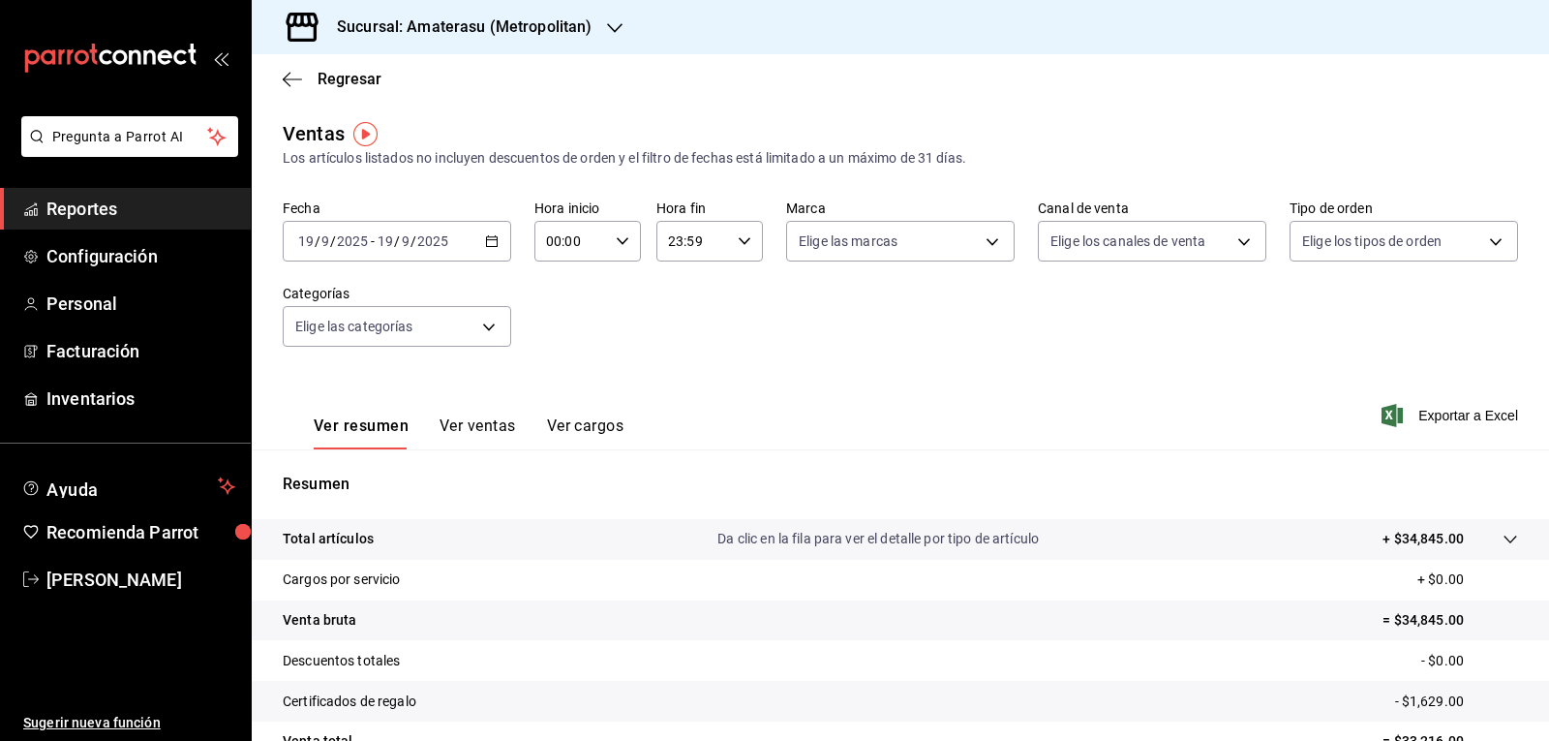
click at [579, 237] on input "00:00" at bounding box center [571, 241] width 74 height 39
click at [563, 329] on span "05" at bounding box center [558, 328] width 22 height 15
type input "05:00"
click at [919, 235] on div at bounding box center [774, 370] width 1549 height 741
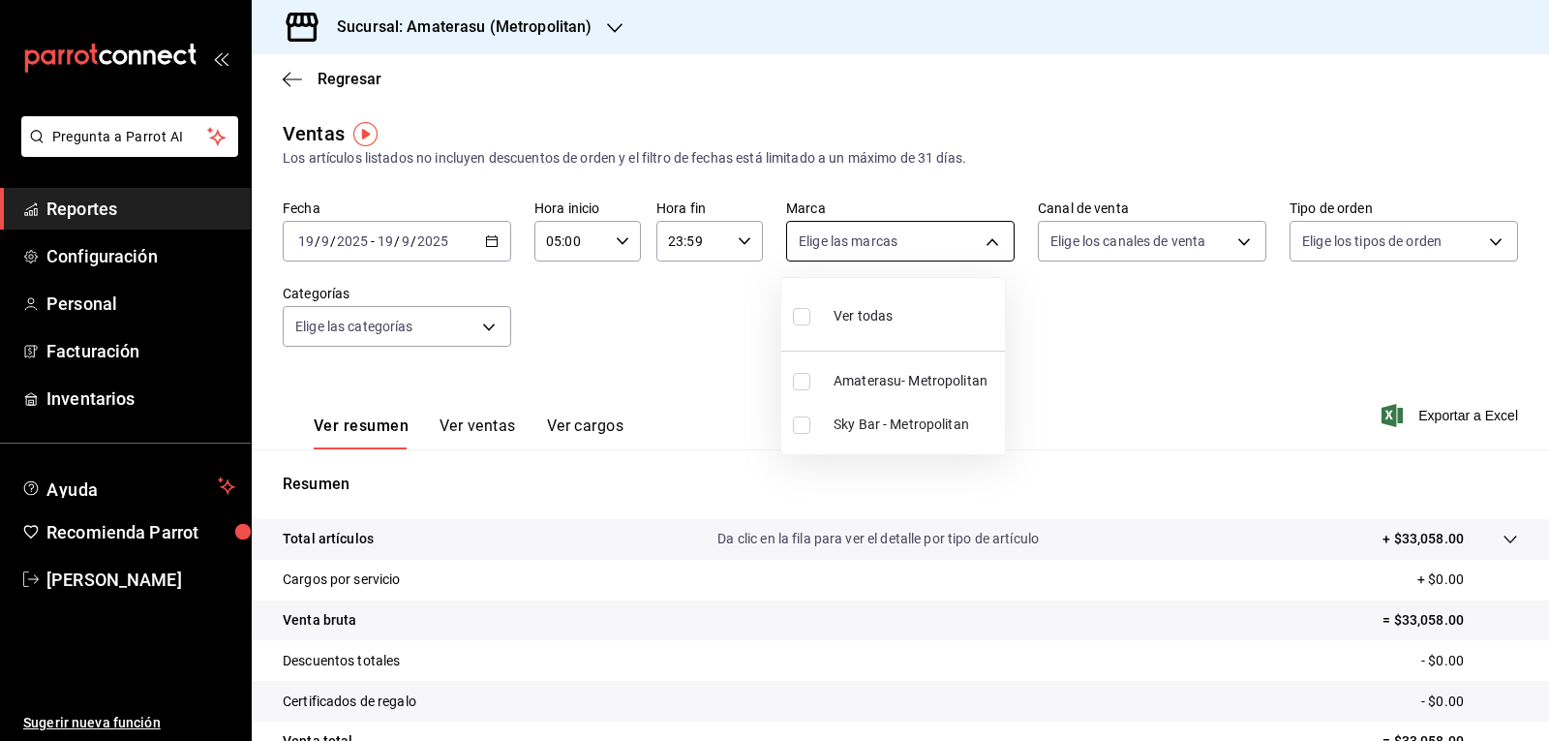
click at [986, 243] on body "Pregunta a Parrot AI Reportes Configuración Personal Facturación Inventarios Ay…" at bounding box center [774, 370] width 1549 height 741
click at [805, 419] on input "checkbox" at bounding box center [801, 424] width 17 height 17
checkbox input "true"
type input "f3afaab8-8c3d-4e49-a299-af9bdf6027b2"
click at [1151, 410] on div at bounding box center [774, 370] width 1549 height 741
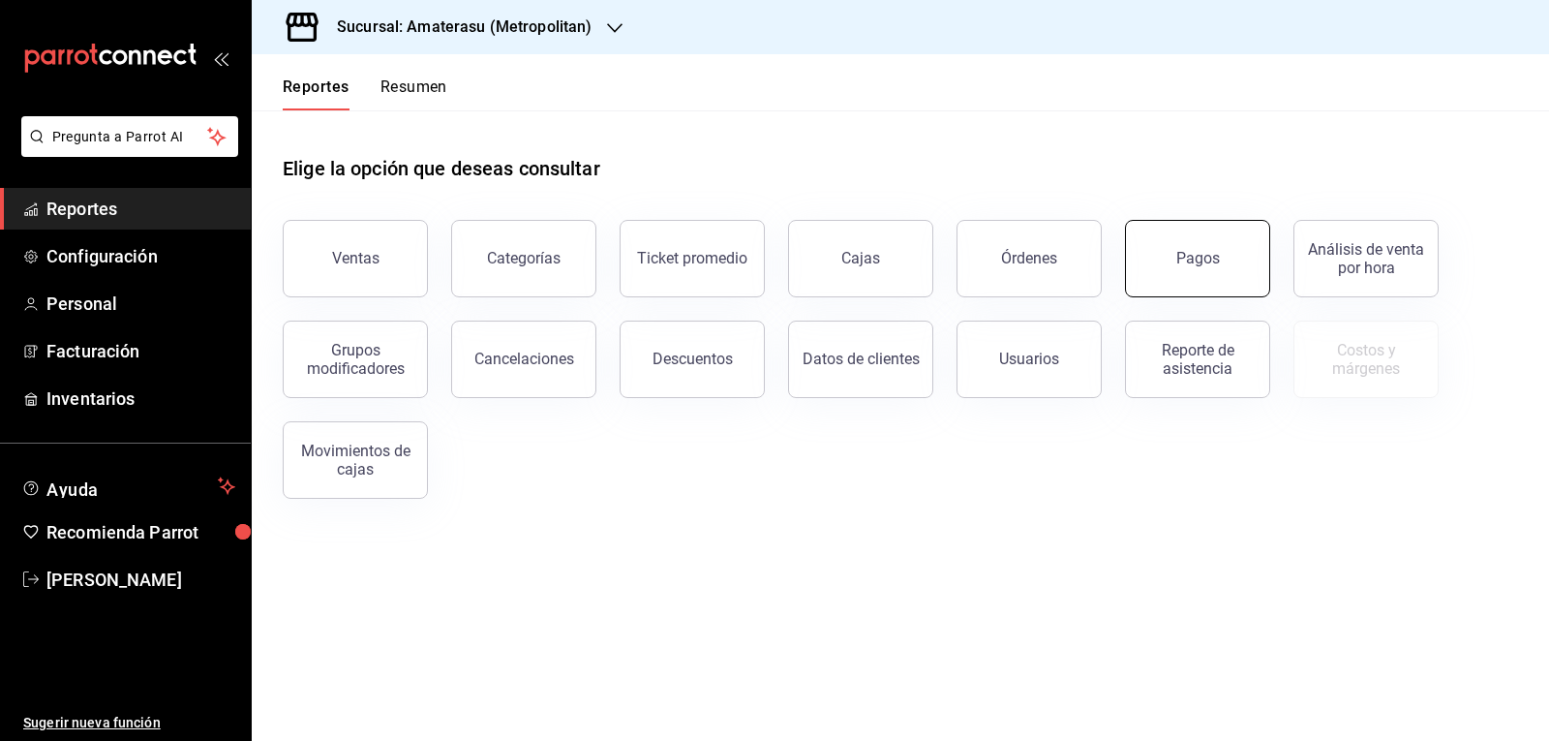
click at [1178, 271] on button "Pagos" at bounding box center [1197, 258] width 145 height 77
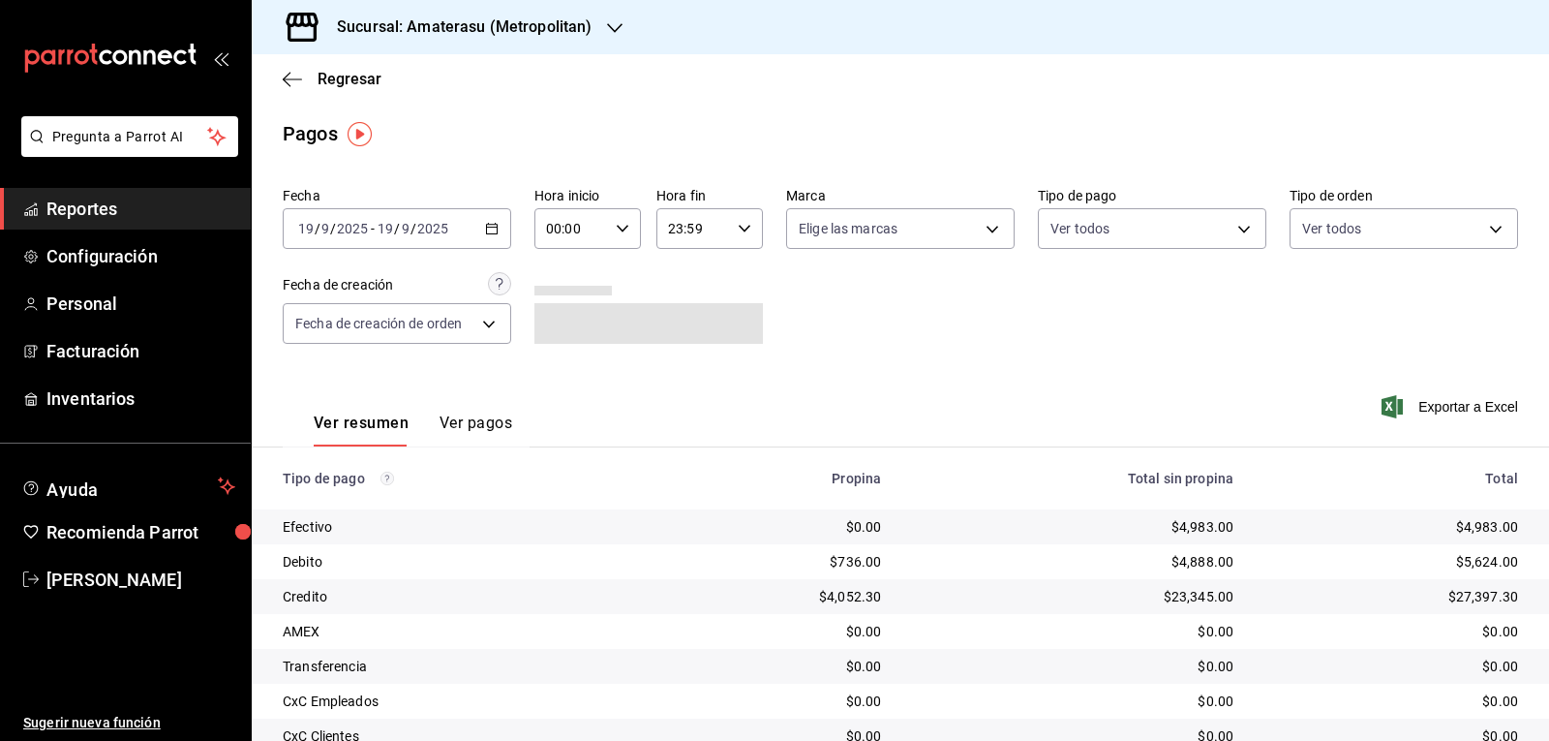
click at [608, 228] on div "00:00 Hora inicio" at bounding box center [587, 228] width 106 height 41
click at [557, 320] on span "05" at bounding box center [558, 316] width 22 height 15
type input "05:00"
click at [870, 352] on div at bounding box center [774, 370] width 1549 height 741
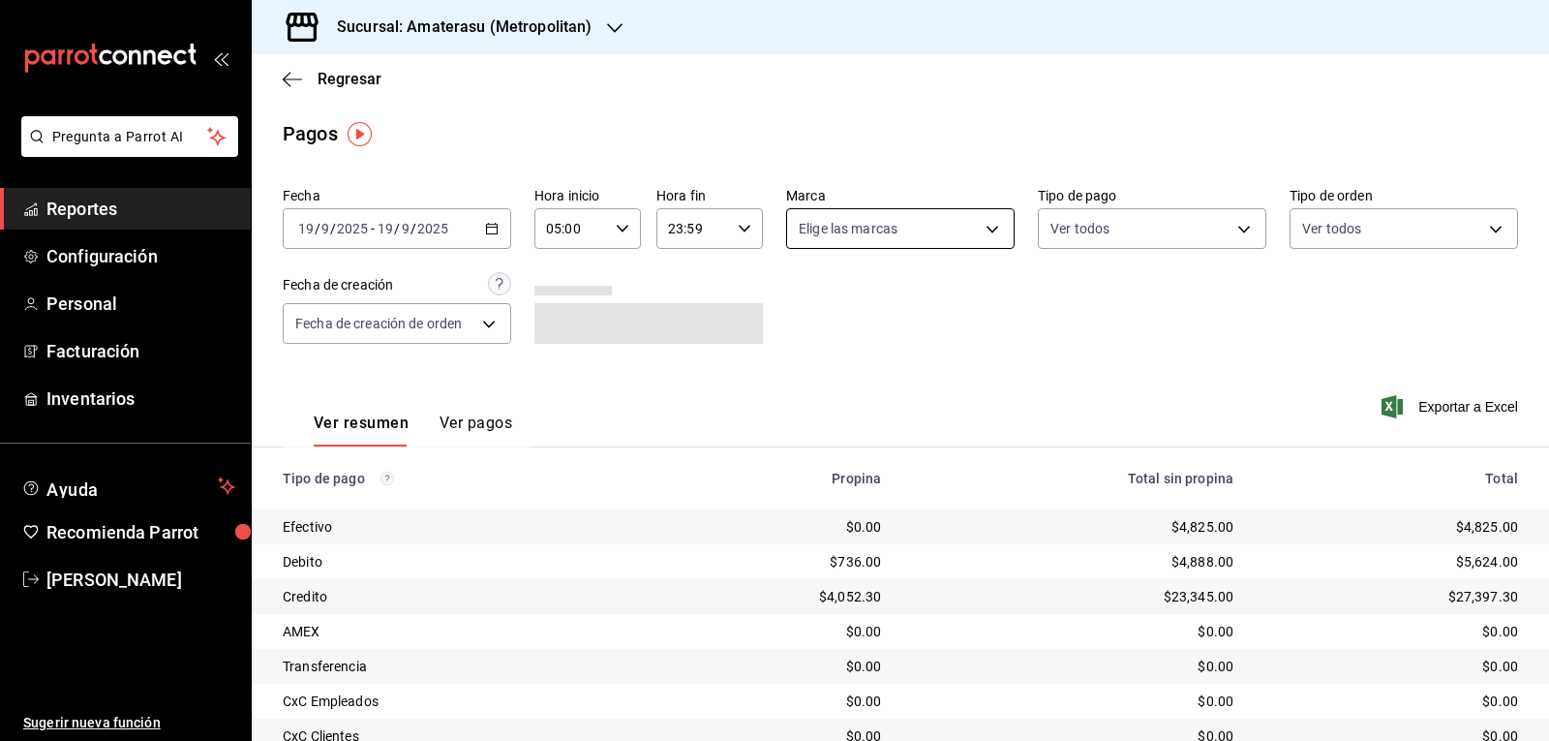
click at [973, 226] on body "Pregunta a Parrot AI Reportes Configuración Personal Facturación Inventarios Ay…" at bounding box center [774, 370] width 1549 height 741
click at [798, 290] on label at bounding box center [805, 303] width 25 height 28
click at [798, 295] on input "checkbox" at bounding box center [801, 303] width 17 height 17
checkbox input "false"
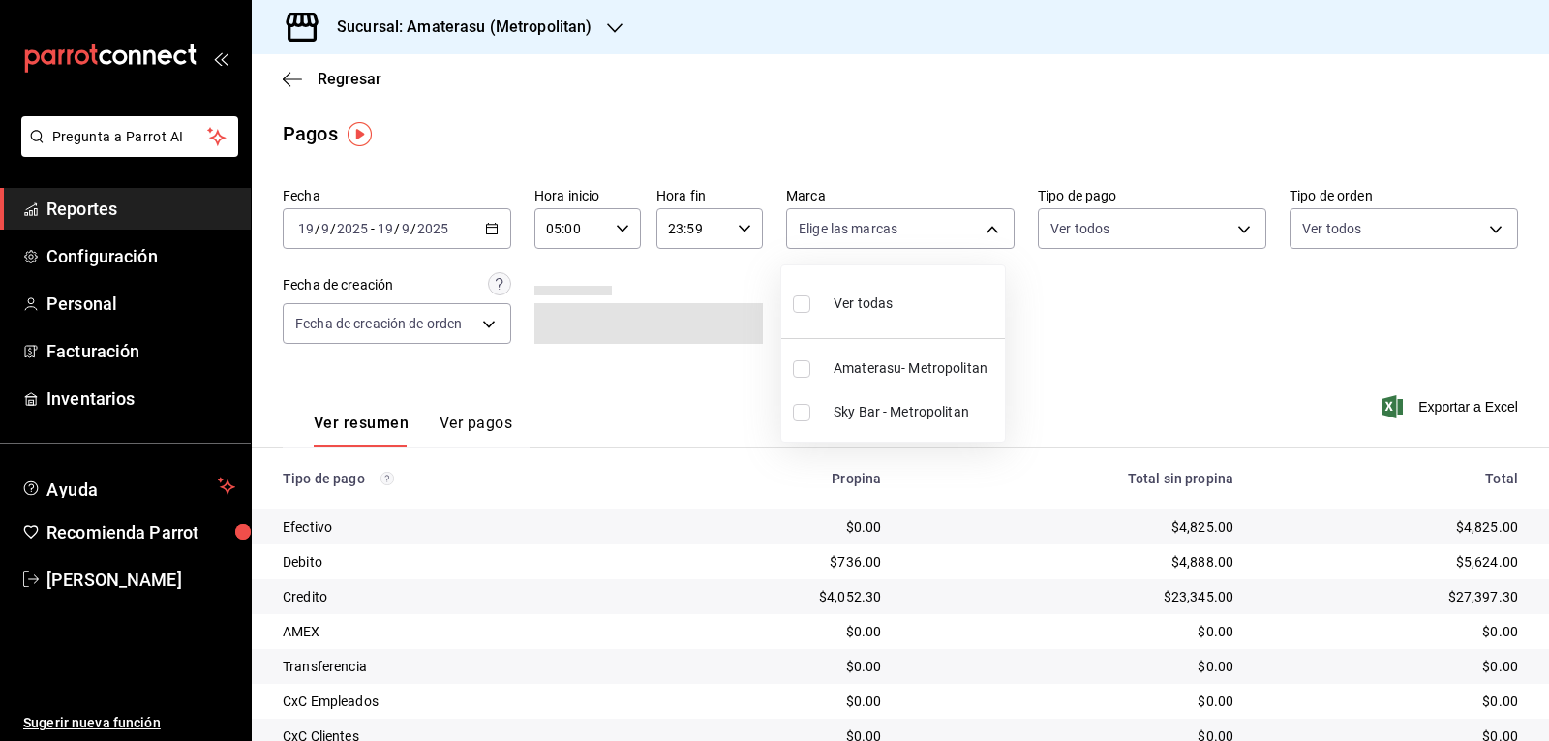
checkbox input "false"
click at [796, 315] on label at bounding box center [805, 303] width 25 height 28
click at [796, 313] on input "checkbox" at bounding box center [801, 303] width 17 height 17
checkbox input "false"
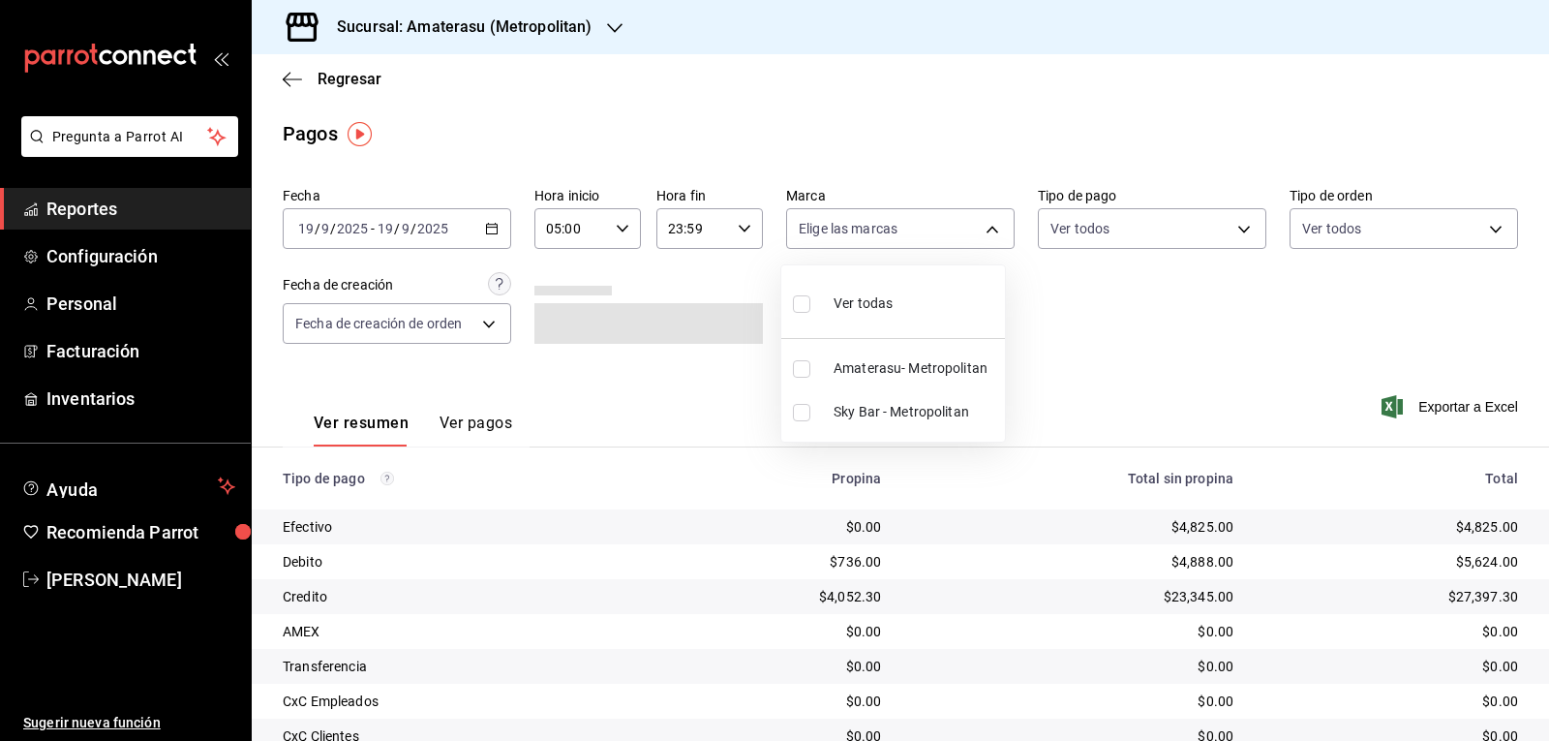
checkbox input "false"
click at [800, 305] on input "checkbox" at bounding box center [801, 303] width 17 height 17
checkbox input "true"
type input "e4cd7fcb-d45b-43ae-a99f-ad4ccfcd9032,f3afaab8-8c3d-4e49-a299-af9bdf6027b2"
checkbox input "true"
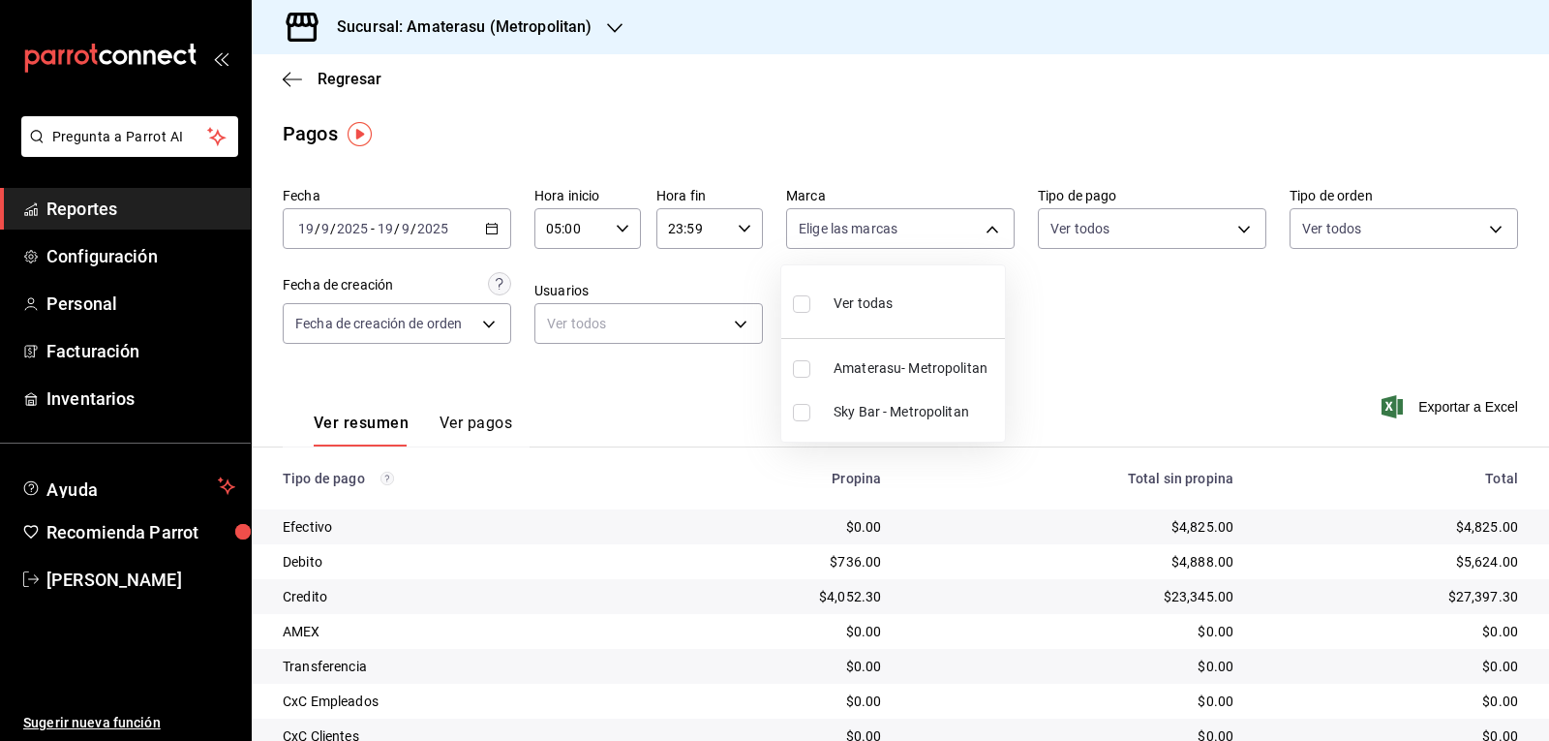
checkbox input "true"
click at [1054, 288] on div at bounding box center [774, 370] width 1549 height 741
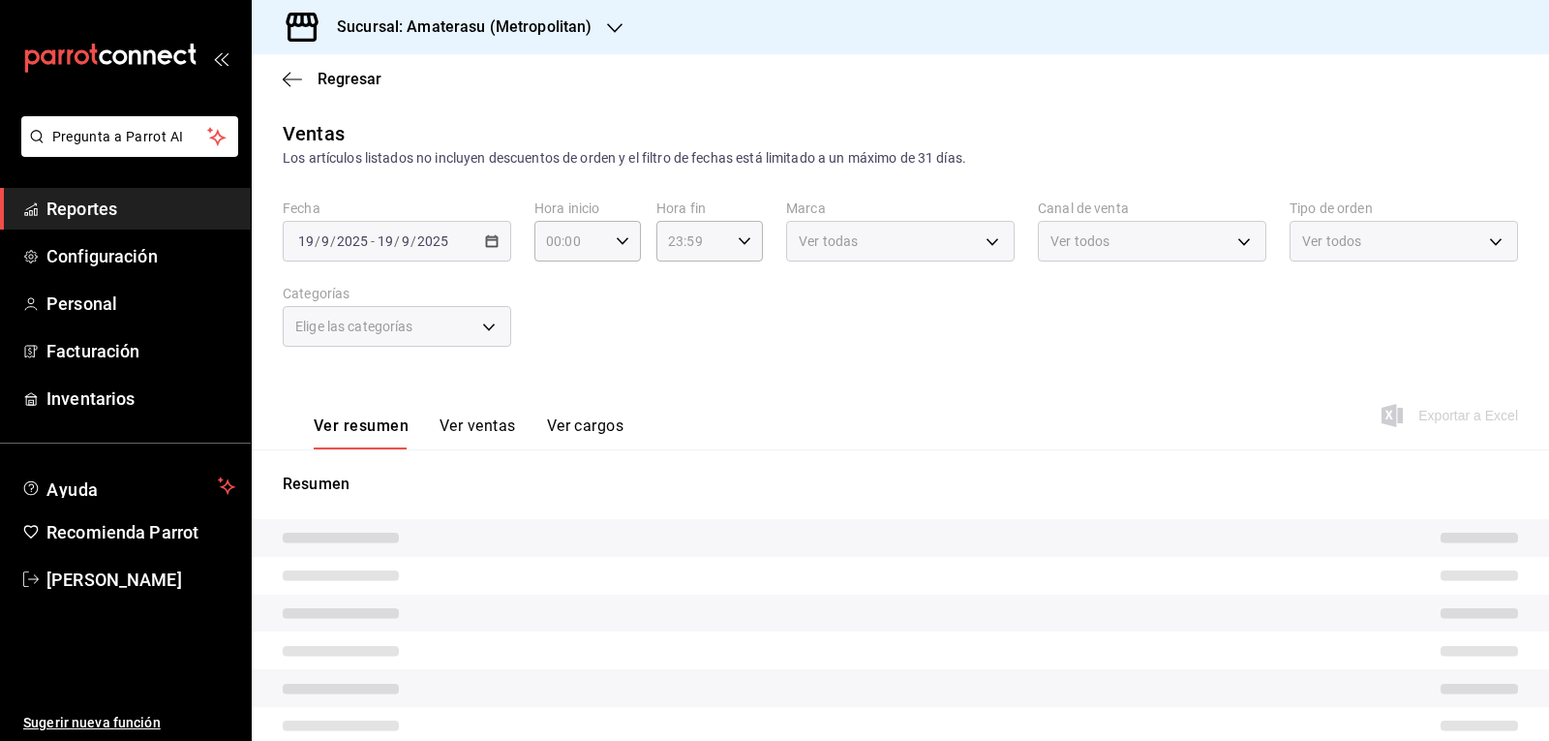
type input "05:00"
type input "e4cd7fcb-d45b-43ae-a99f-ad4ccfcd9032"
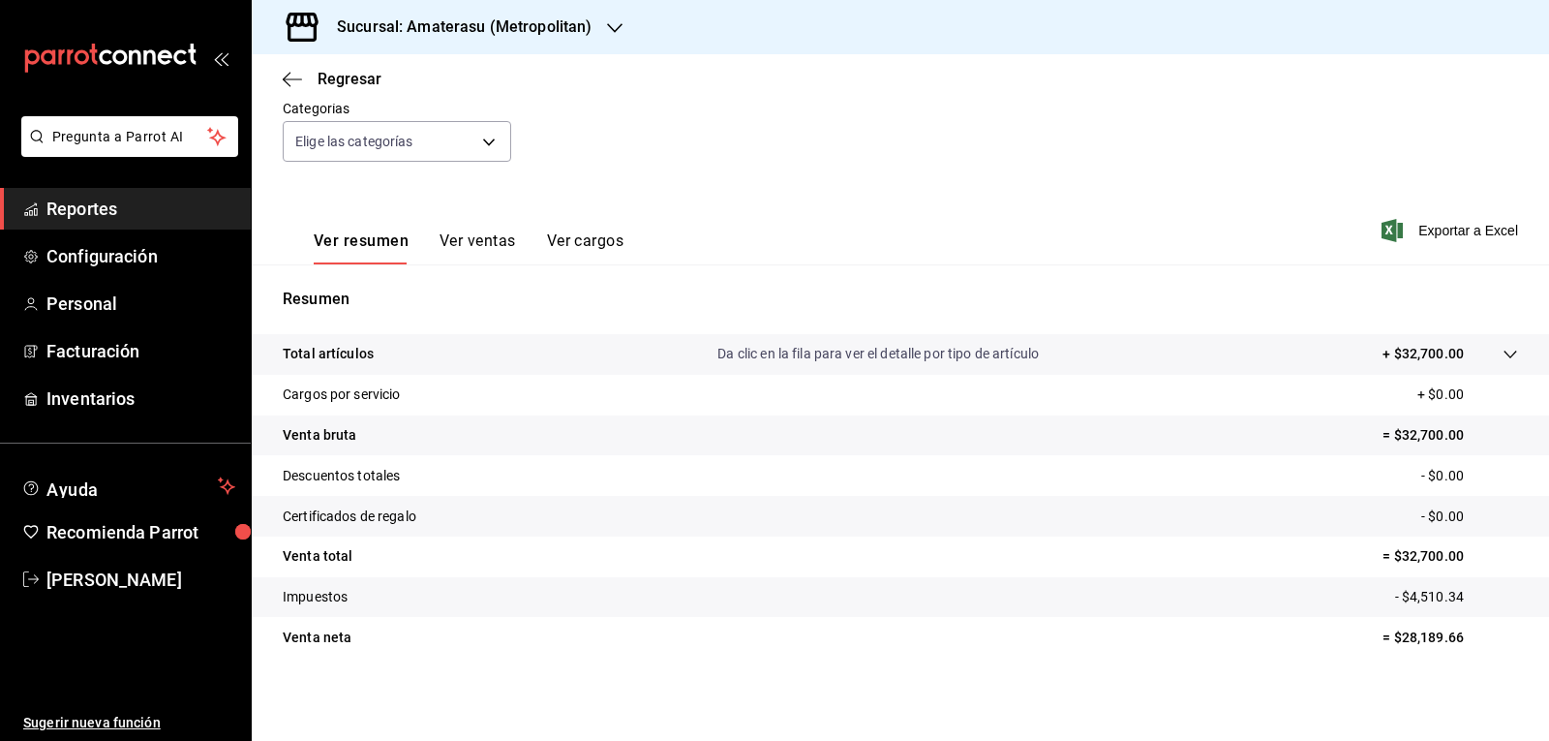
scroll to position [187, 0]
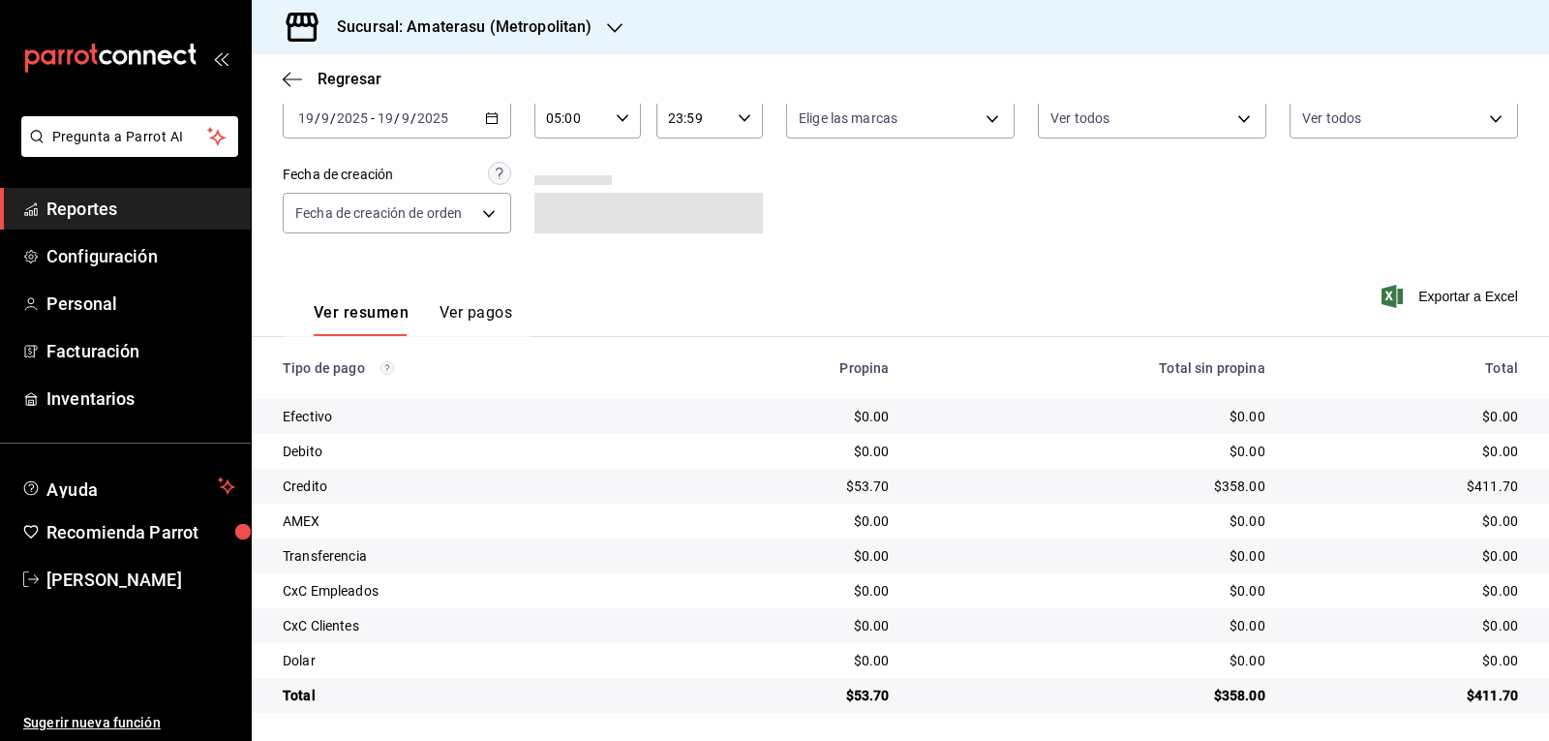
scroll to position [114, 0]
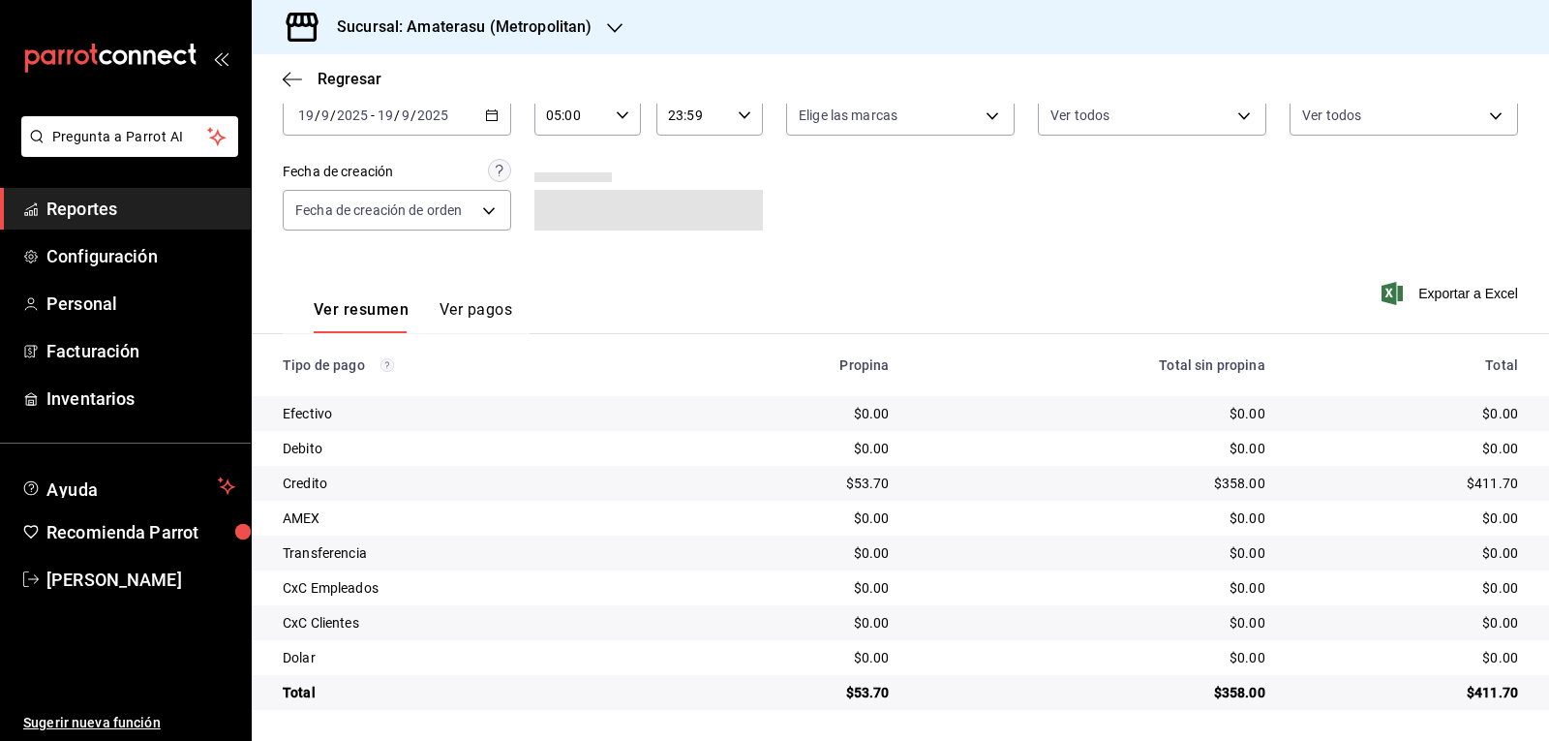
click at [717, 476] on div "$53.70" at bounding box center [795, 482] width 190 height 19
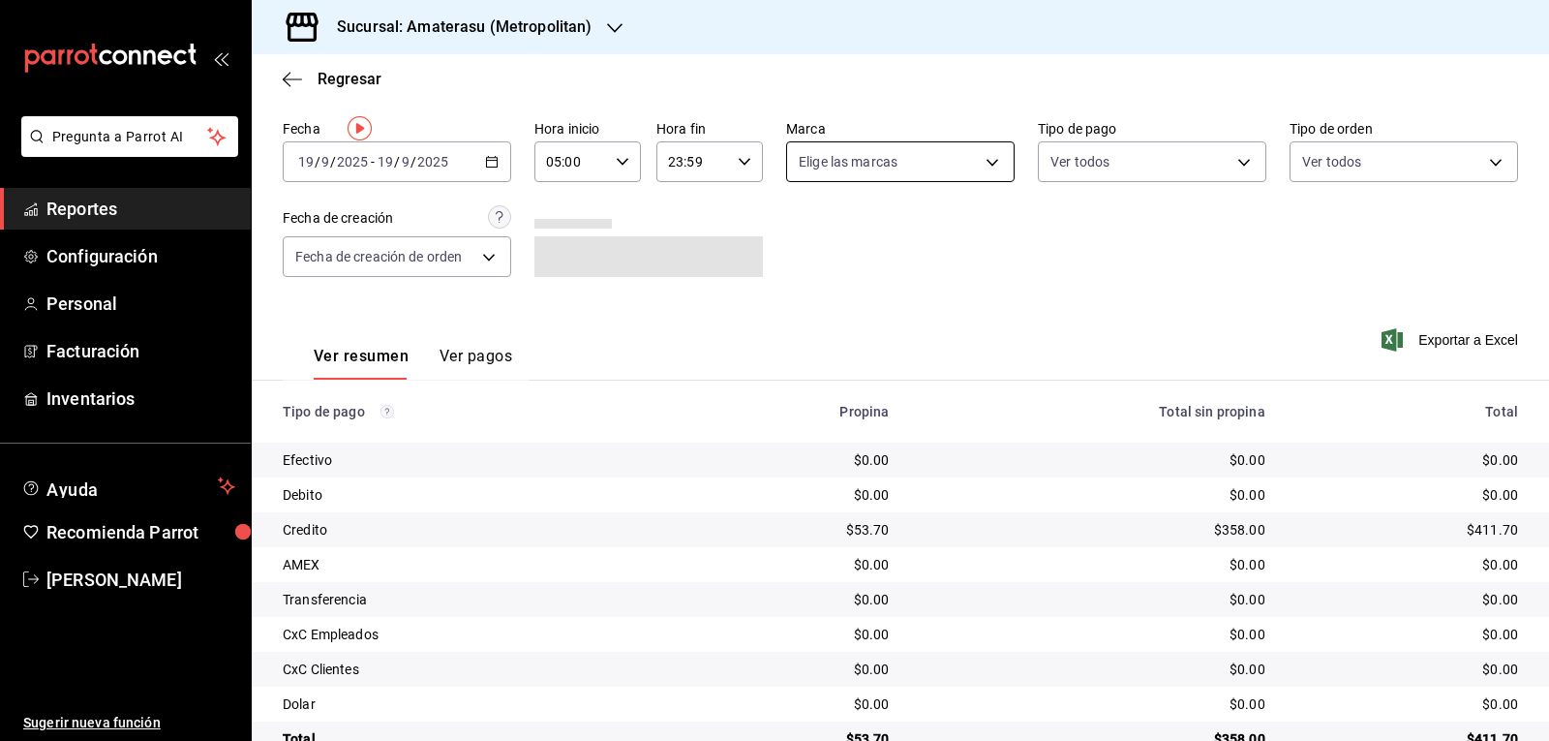
scroll to position [0, 0]
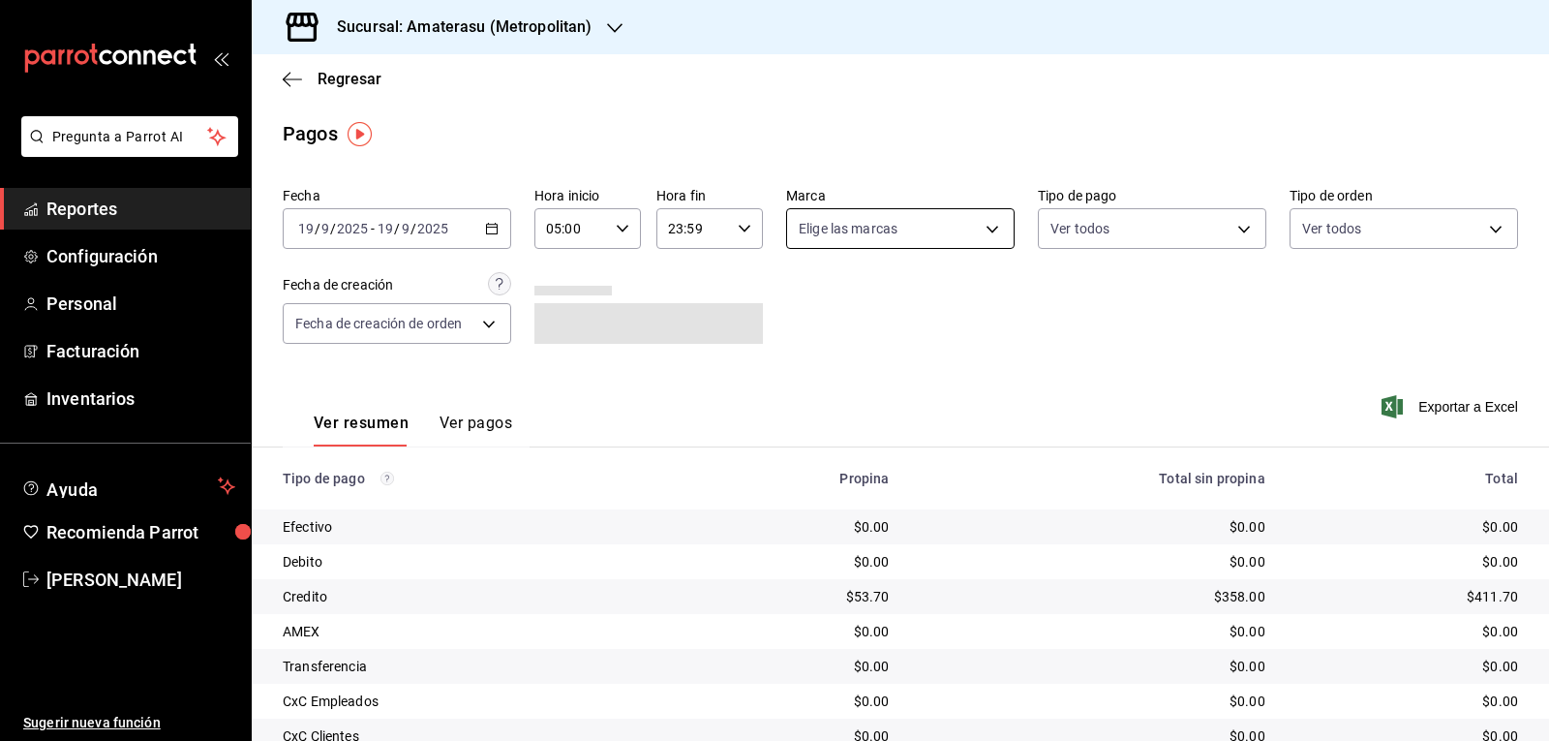
click at [856, 230] on body "Pregunta a Parrot AI Reportes Configuración Personal Facturación Inventarios Ay…" at bounding box center [774, 370] width 1549 height 741
click at [801, 303] on input "checkbox" at bounding box center [801, 303] width 17 height 17
checkbox input "true"
type input "e4cd7fcb-d45b-43ae-a99f-ad4ccfcd9032,f3afaab8-8c3d-4e49-a299-af9bdf6027b2"
checkbox input "true"
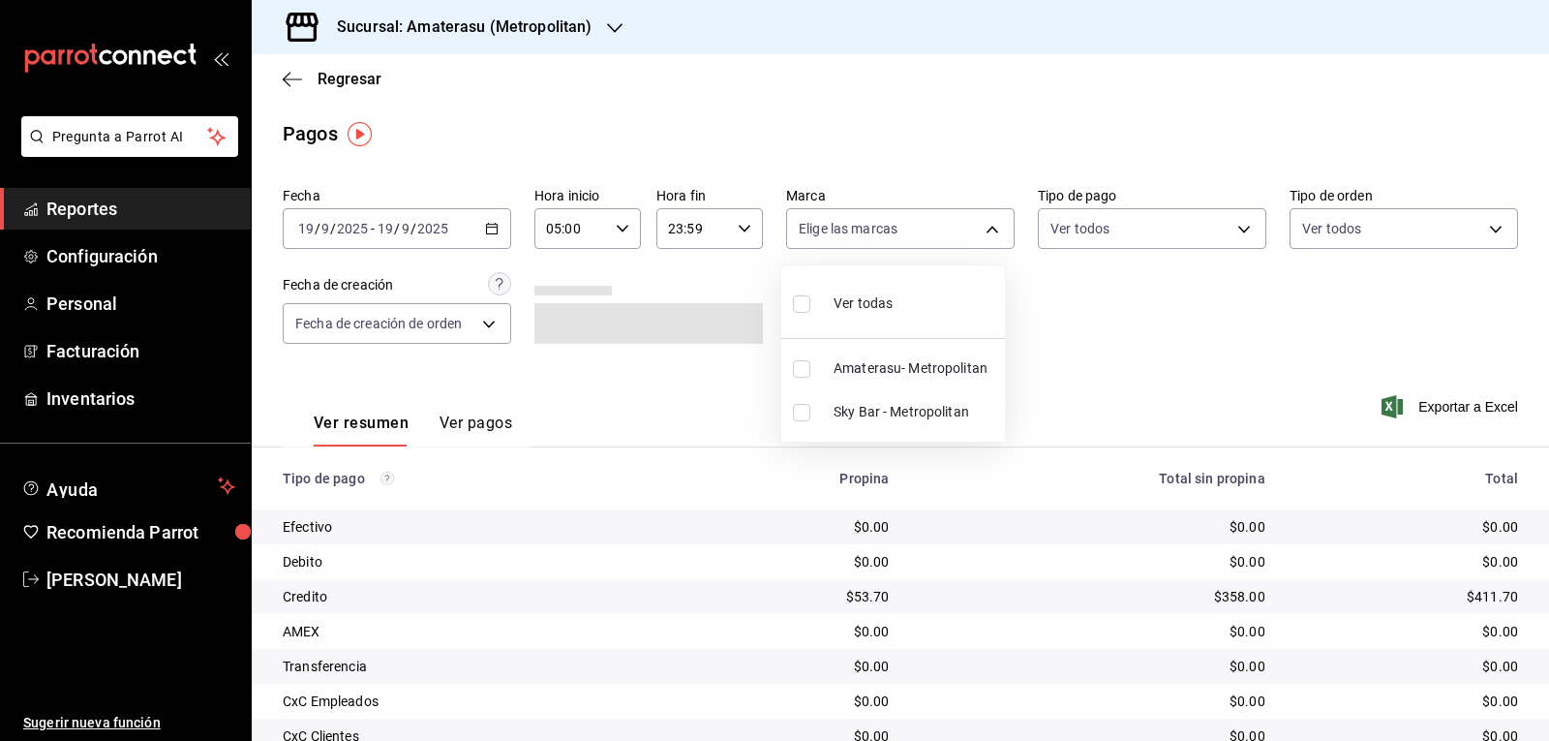
checkbox input "true"
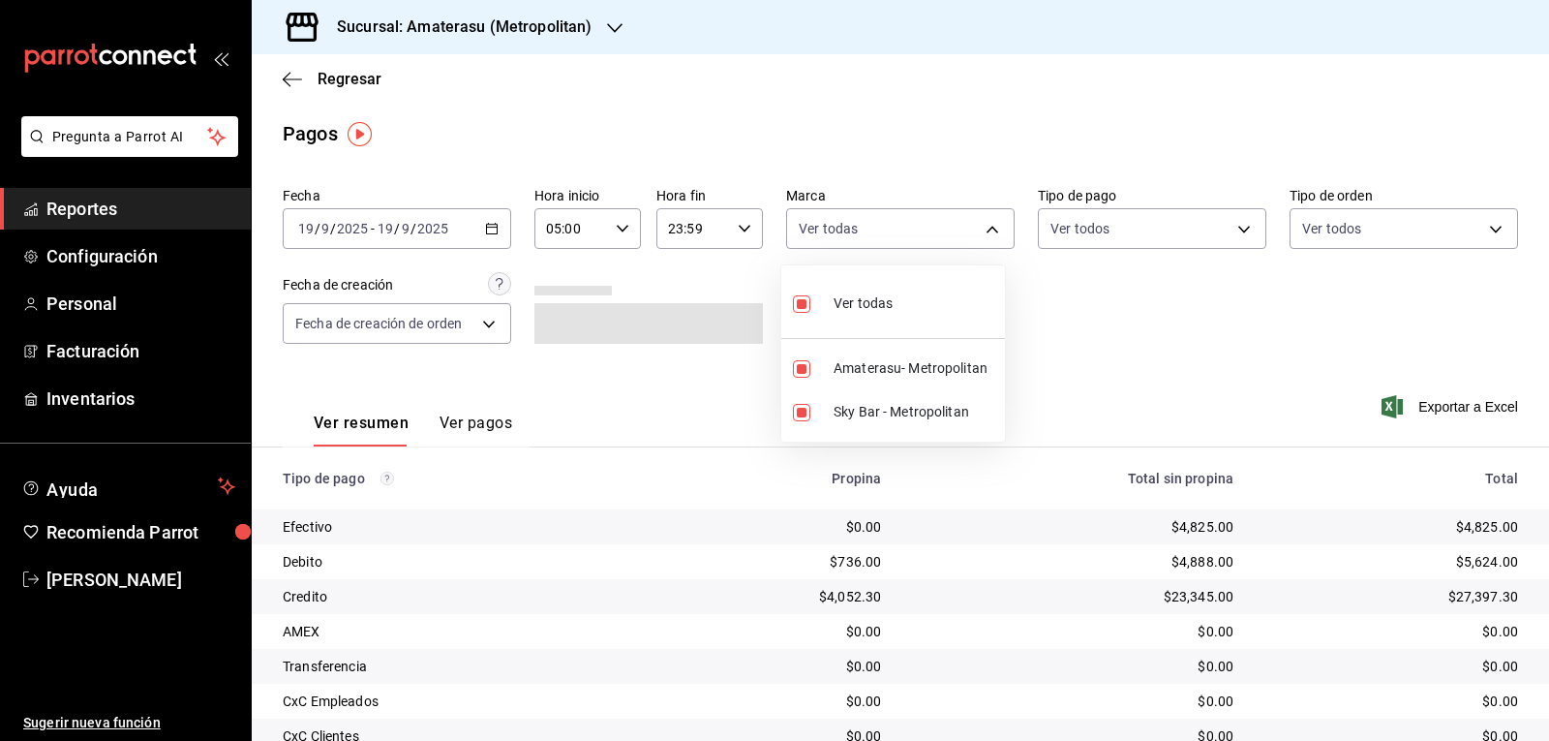
click at [701, 505] on div at bounding box center [774, 370] width 1549 height 741
